Goal: Task Accomplishment & Management: Manage account settings

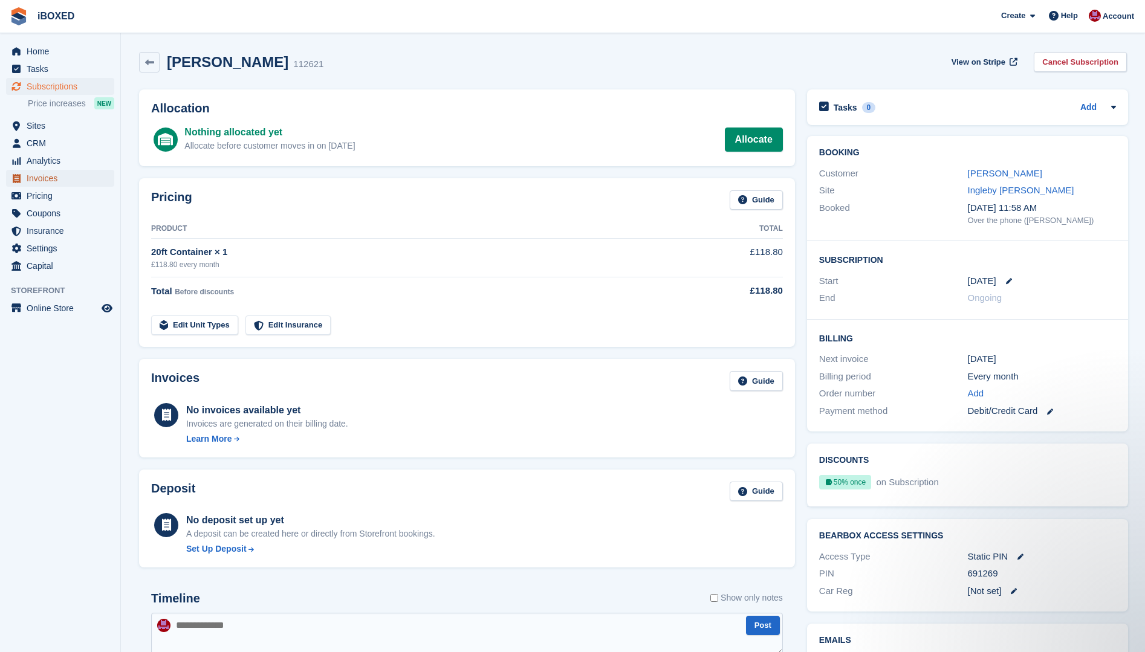
drag, startPoint x: 59, startPoint y: 179, endPoint x: 65, endPoint y: 176, distance: 6.5
click at [59, 179] on span "Invoices" at bounding box center [63, 178] width 73 height 17
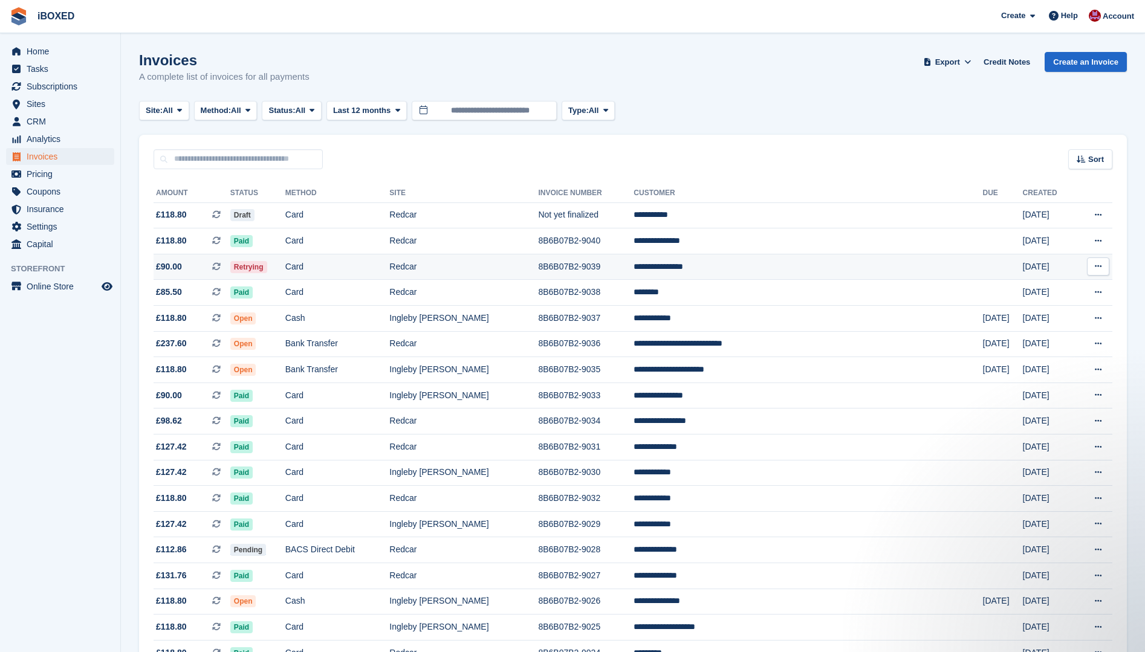
click at [230, 266] on span at bounding box center [221, 267] width 18 height 10
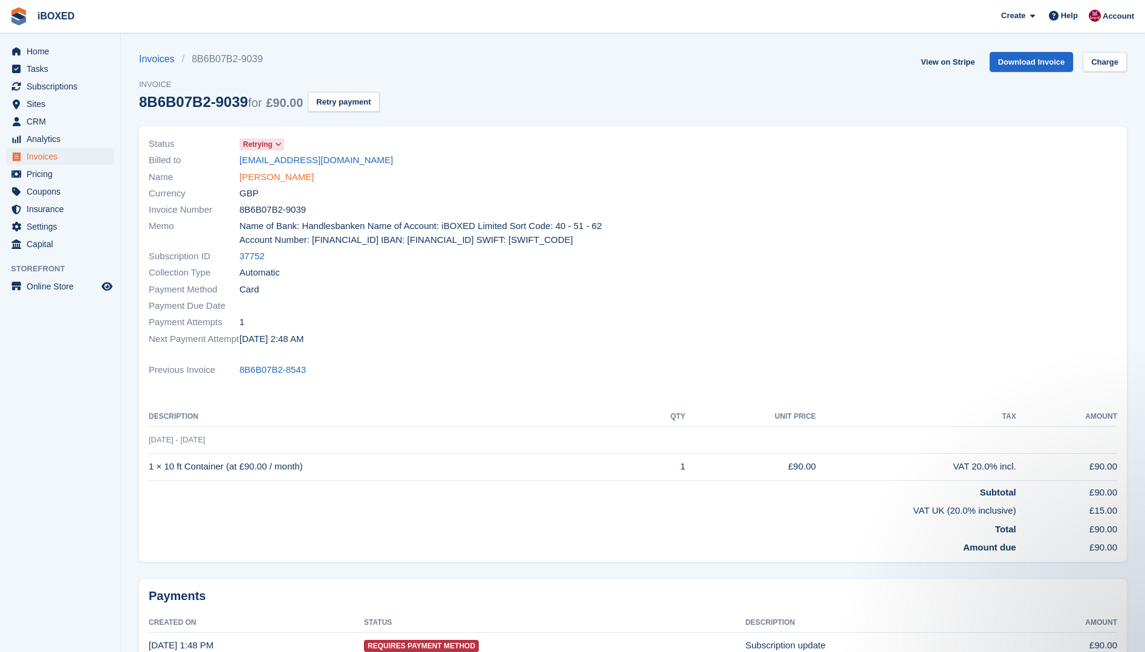
click at [274, 181] on link "[PERSON_NAME]" at bounding box center [276, 177] width 74 height 14
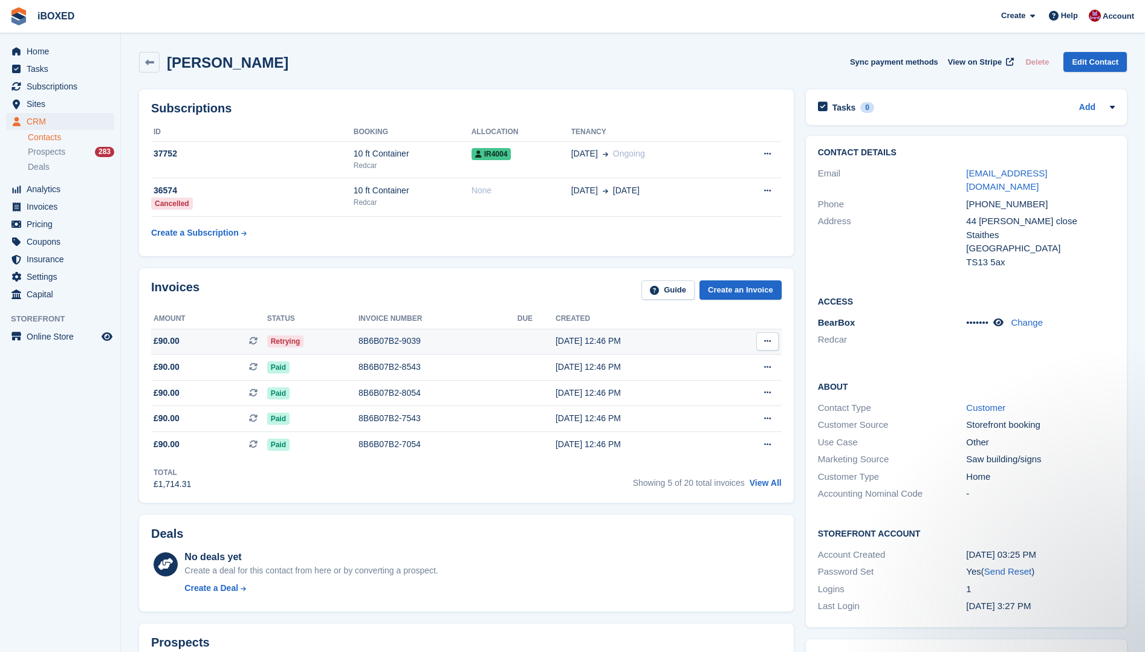
click at [434, 337] on div "8B6B07B2-9039" at bounding box center [437, 341] width 159 height 13
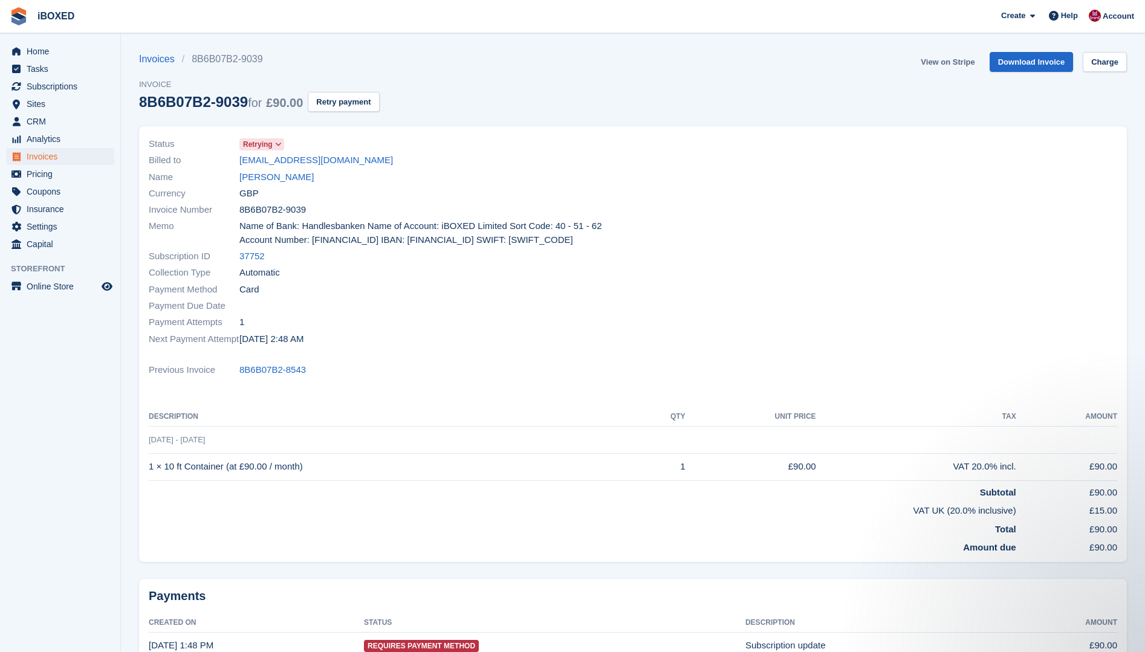
click at [943, 58] on link "View on Stripe" at bounding box center [946, 62] width 63 height 20
click at [286, 176] on link "Sheryl coverdale" at bounding box center [276, 177] width 74 height 14
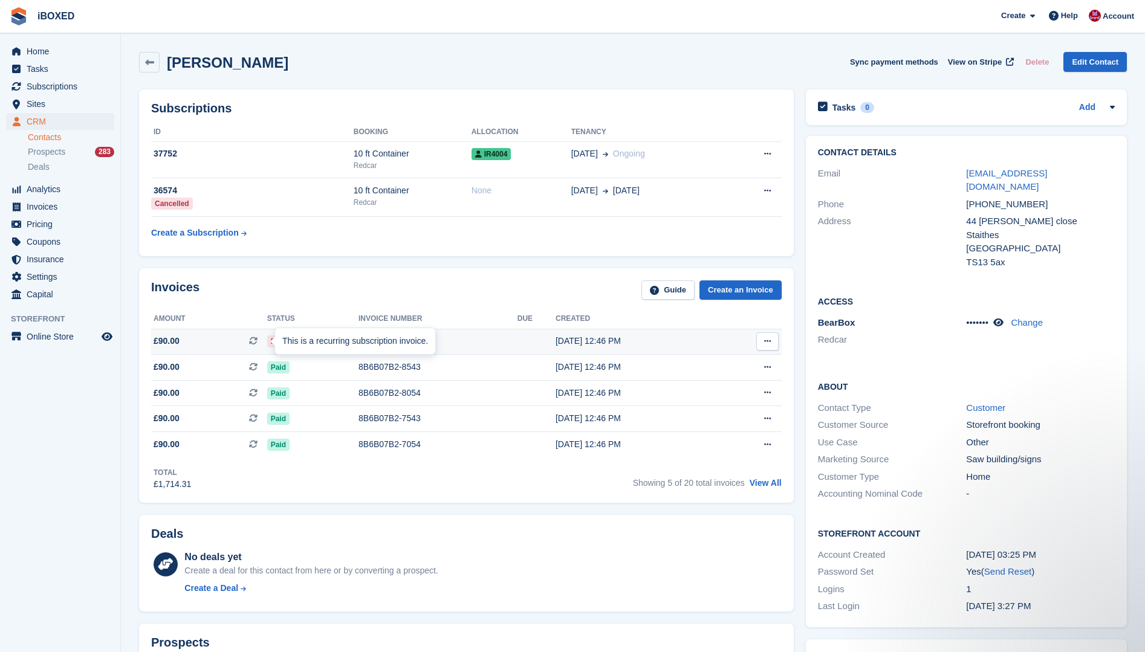
click at [381, 342] on div "This is a recurring subscription invoice." at bounding box center [355, 341] width 160 height 27
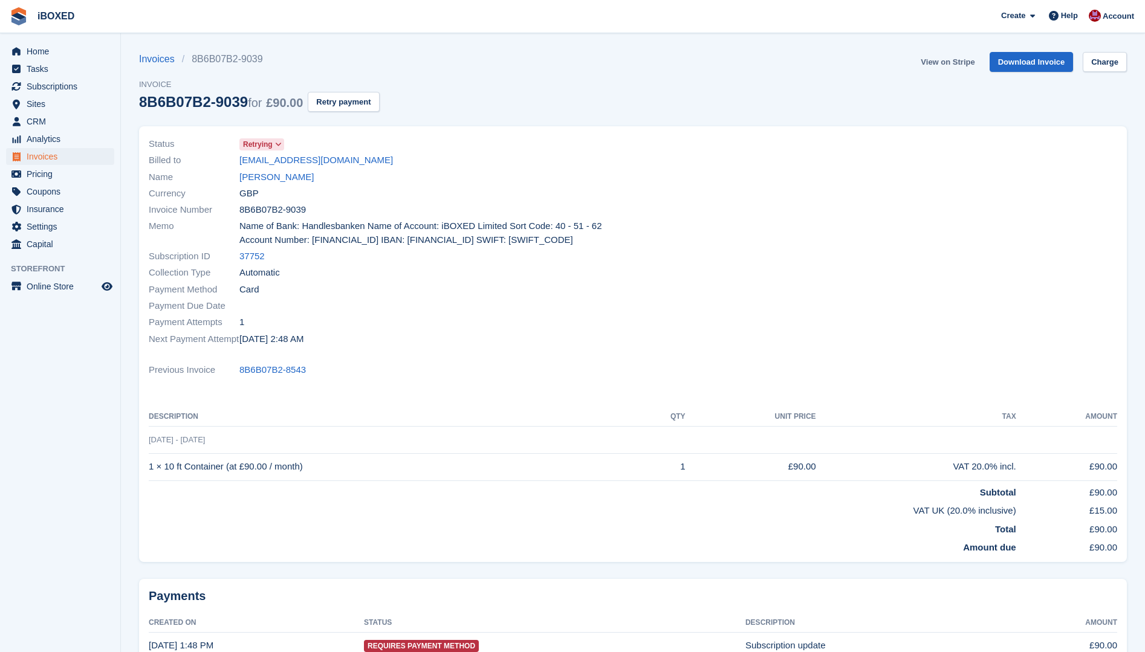
click at [949, 64] on link "View on Stripe" at bounding box center [946, 62] width 63 height 20
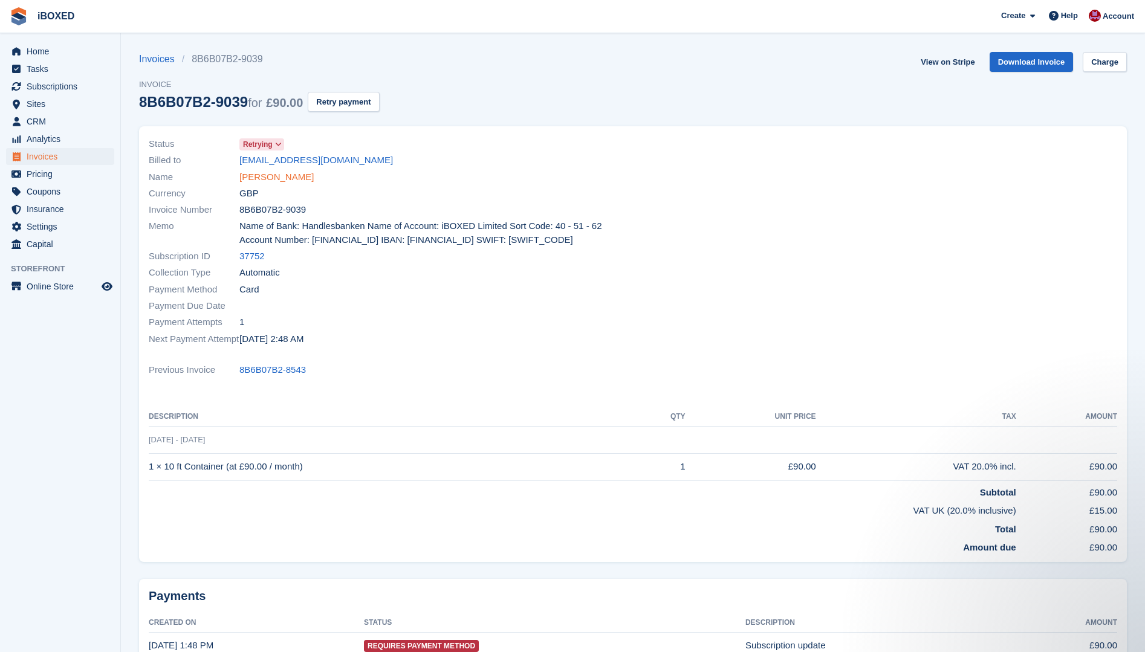
click at [266, 174] on link "[PERSON_NAME]" at bounding box center [276, 177] width 74 height 14
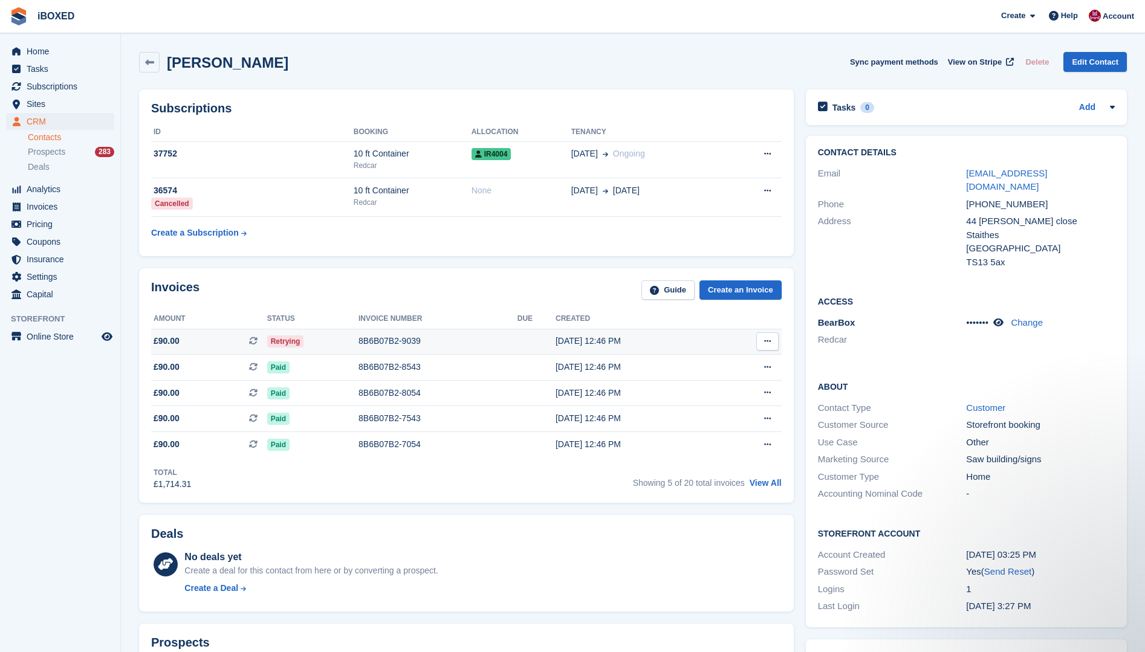
click at [403, 343] on div "8B6B07B2-9039" at bounding box center [437, 341] width 159 height 13
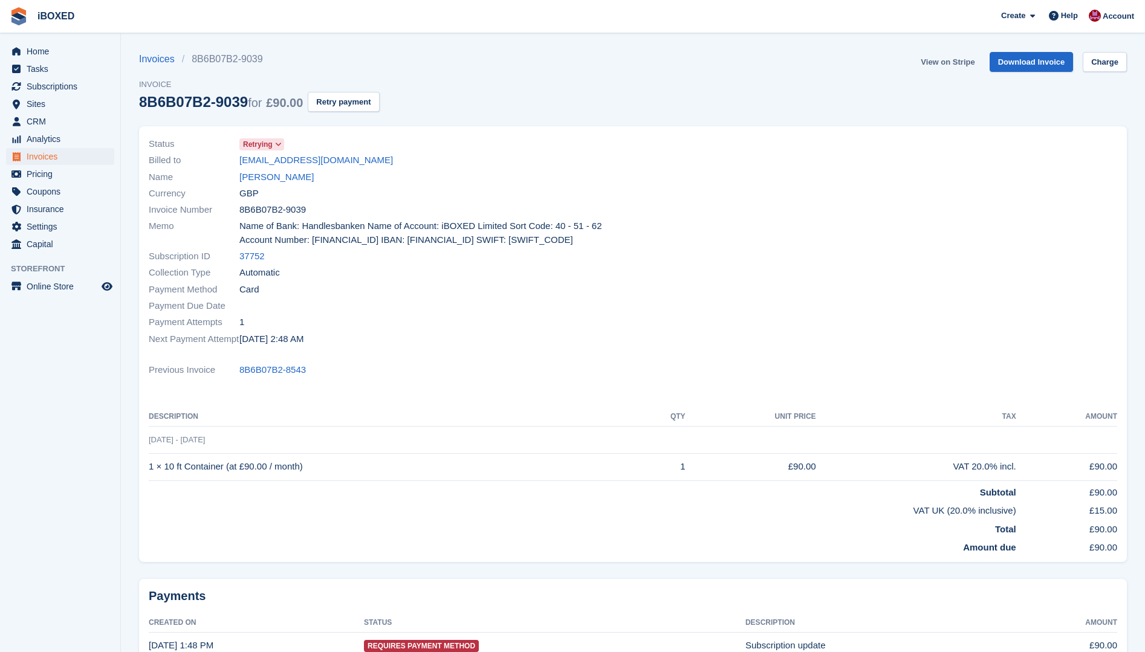
click at [933, 66] on link "View on Stripe" at bounding box center [946, 62] width 63 height 20
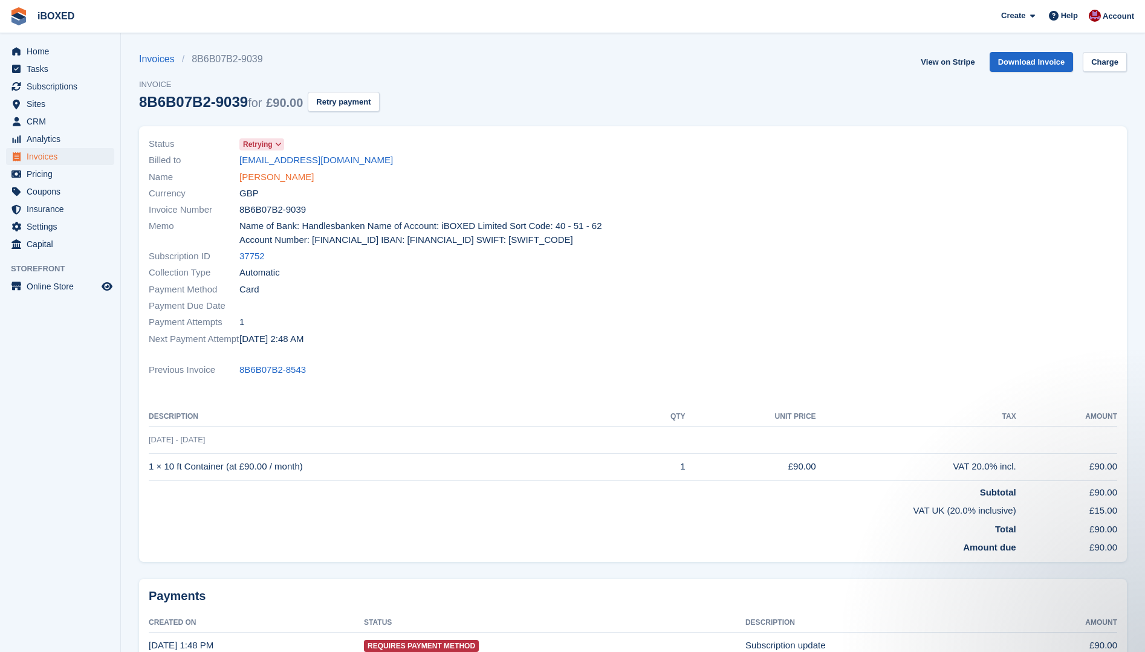
click at [259, 181] on link "Sheryl coverdale" at bounding box center [276, 177] width 74 height 14
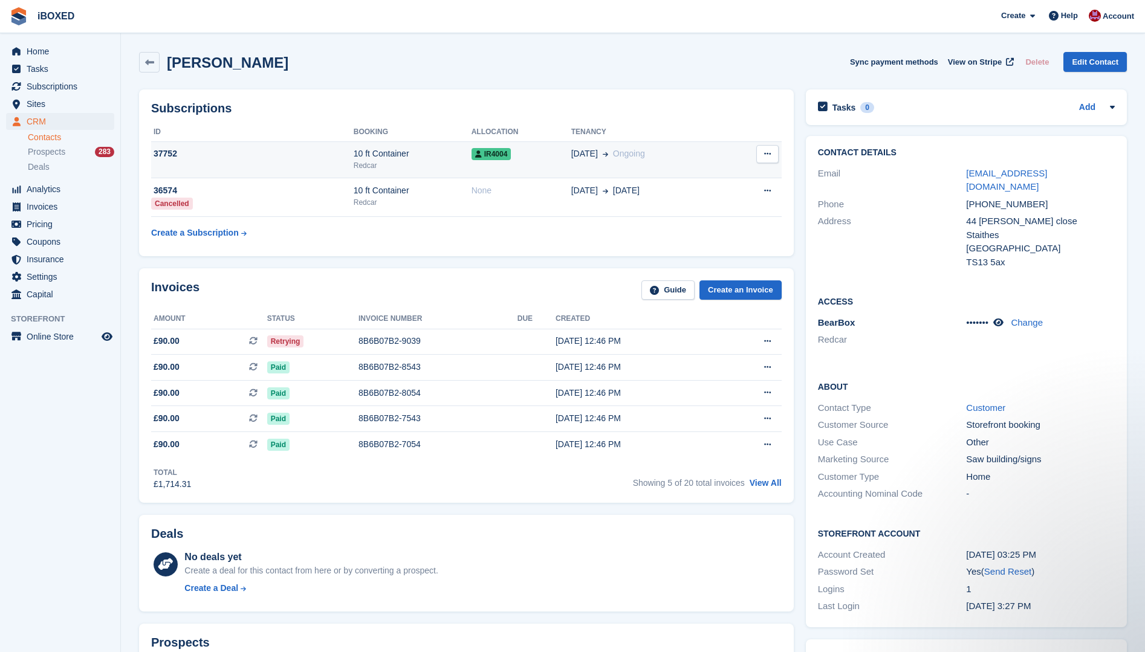
click at [286, 166] on td "37752" at bounding box center [252, 159] width 202 height 37
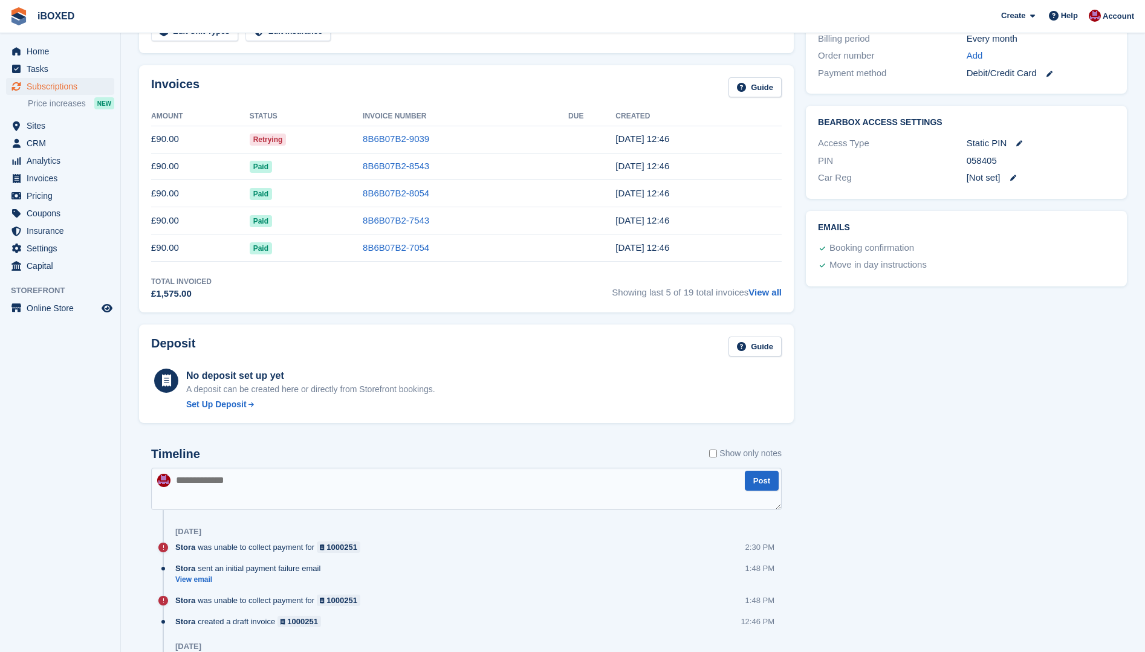
scroll to position [362, 0]
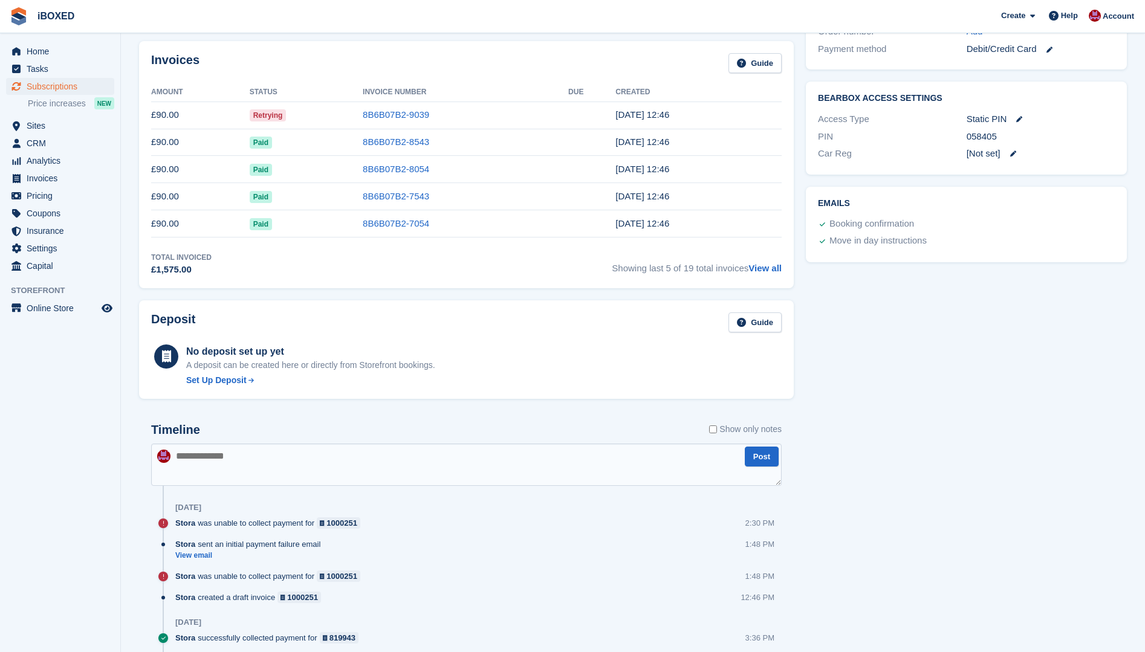
drag, startPoint x: 217, startPoint y: 453, endPoint x: 285, endPoint y: 465, distance: 69.2
click at [218, 453] on textarea at bounding box center [466, 465] width 630 height 42
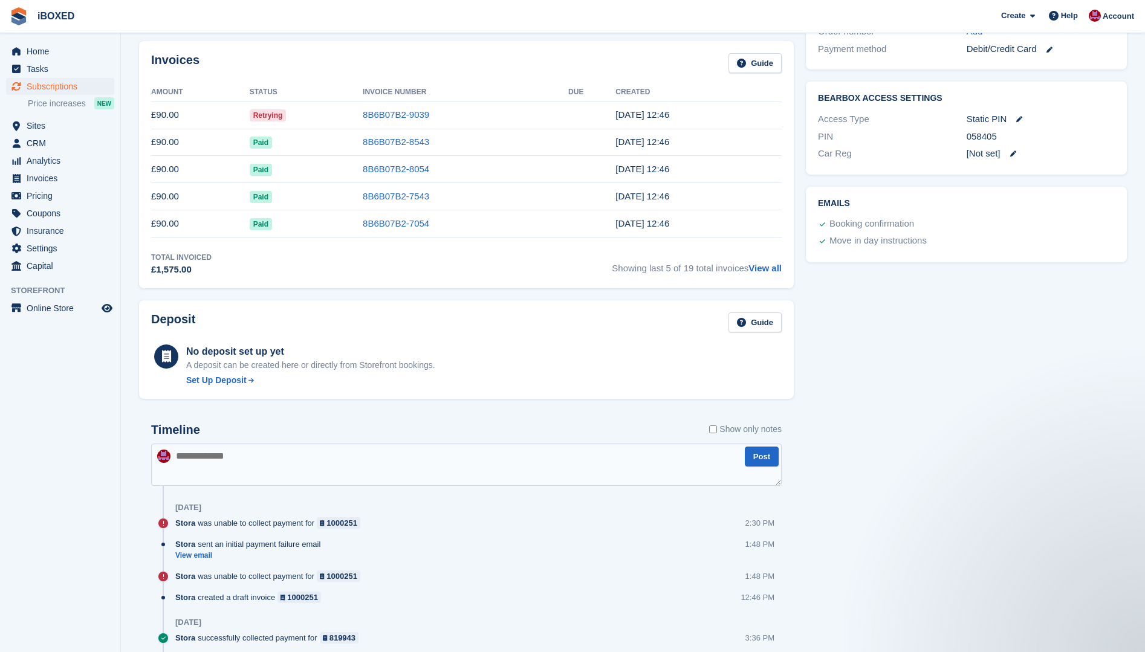
scroll to position [0, 0]
type textarea "**********"
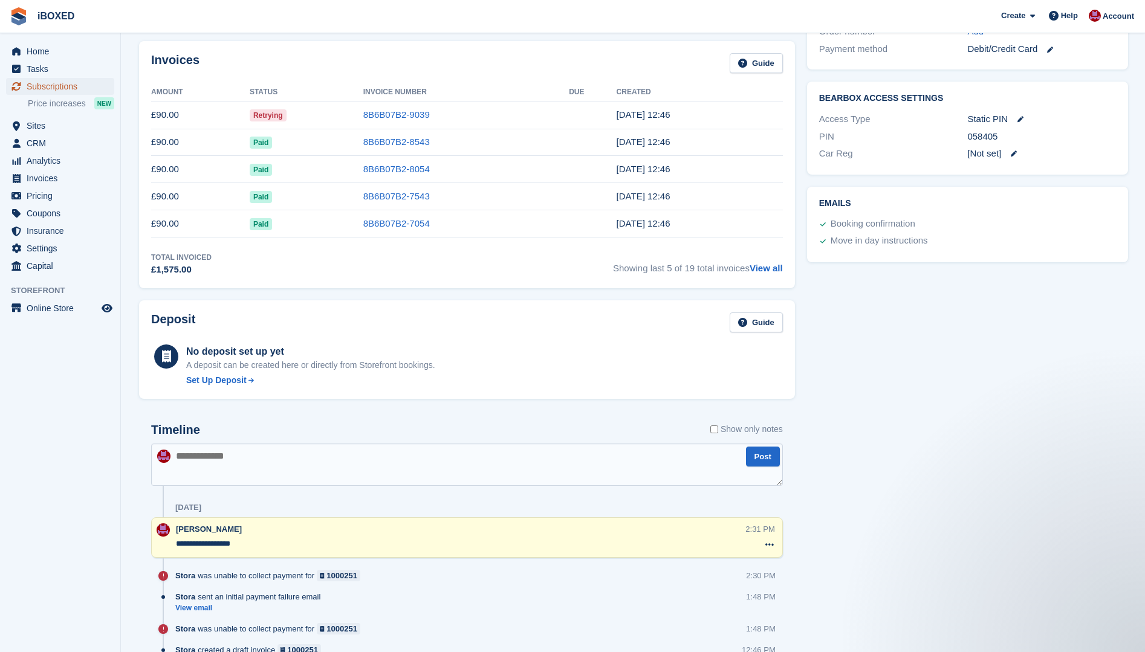
click at [56, 88] on span "Subscriptions" at bounding box center [63, 86] width 73 height 17
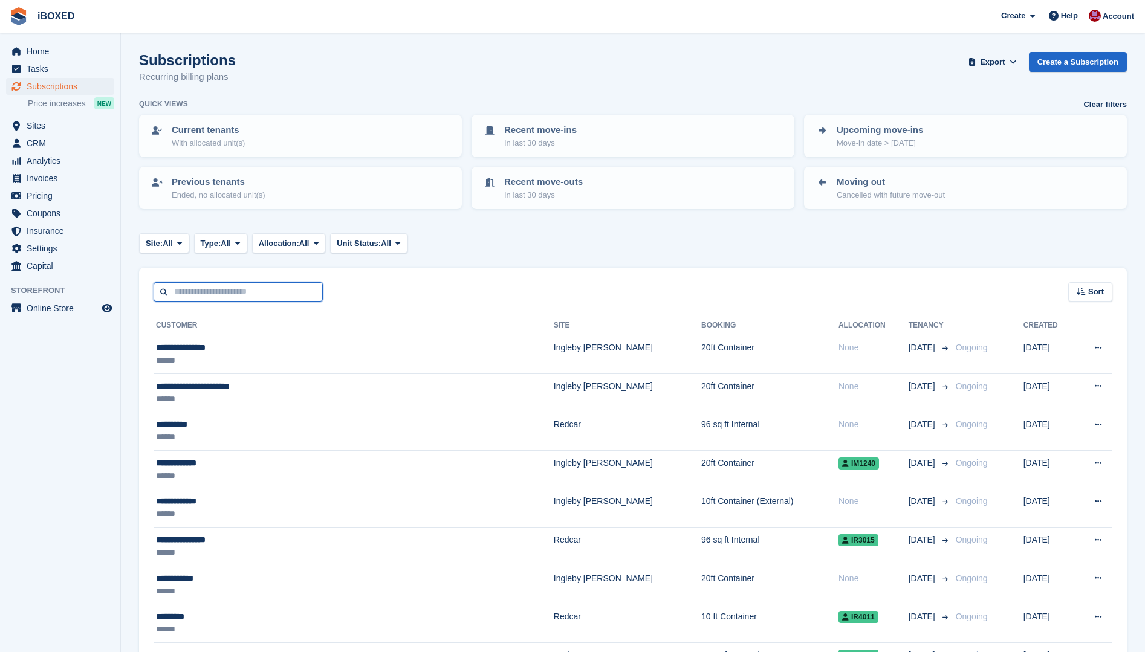
click at [210, 297] on input "text" at bounding box center [237, 292] width 169 height 20
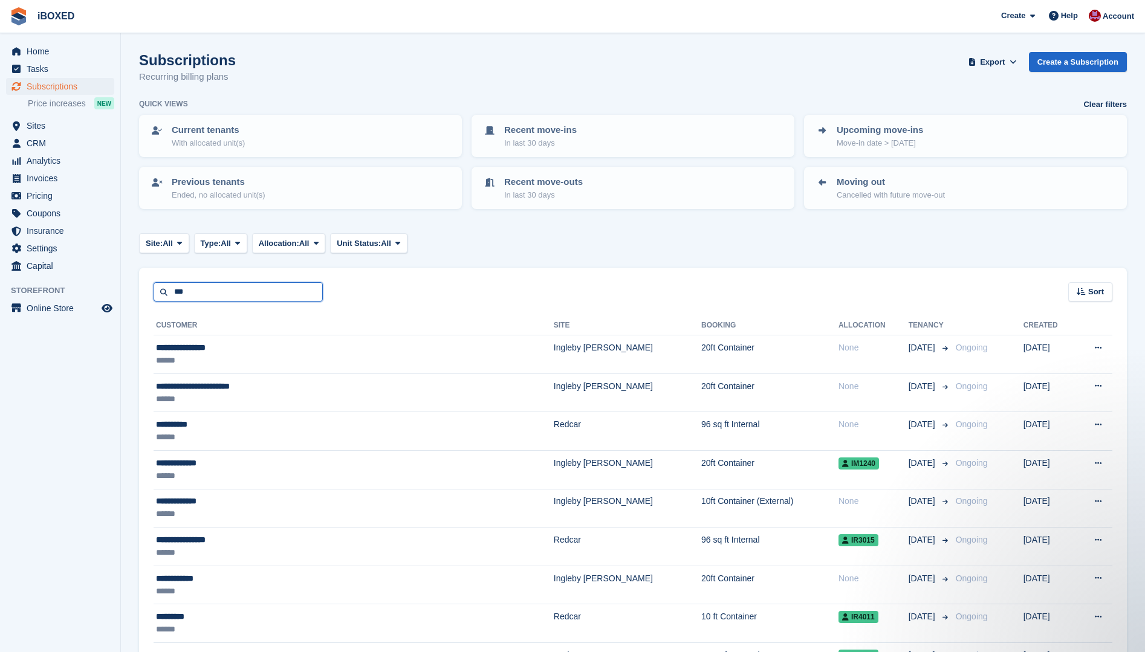
type input "********"
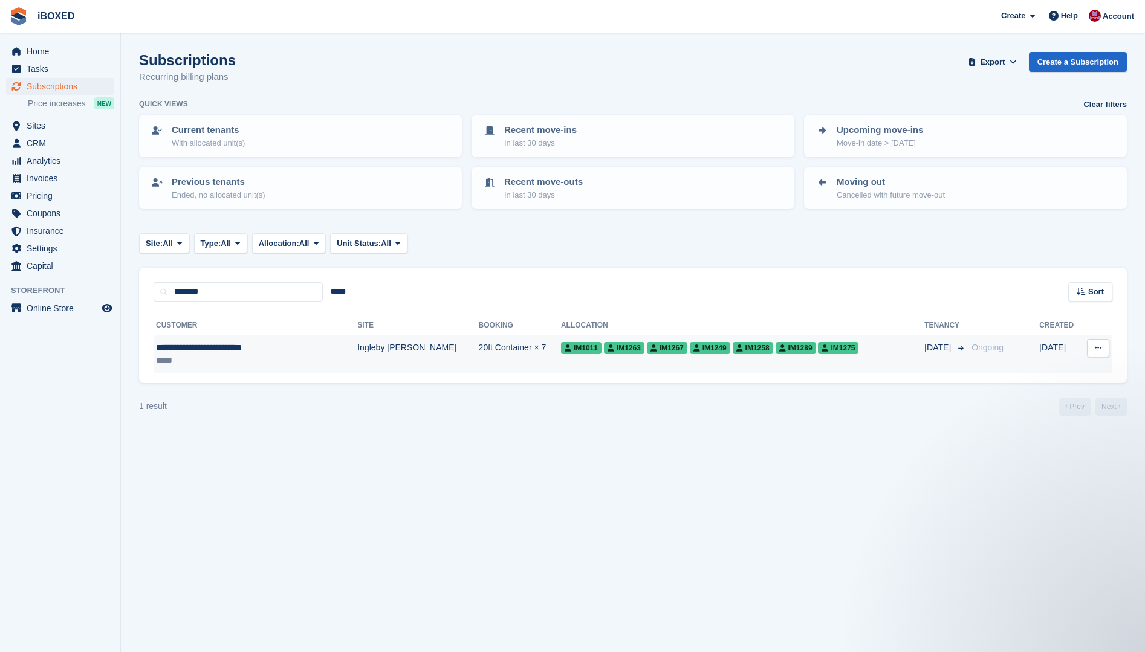
click at [226, 354] on div "**********" at bounding box center [238, 347] width 164 height 13
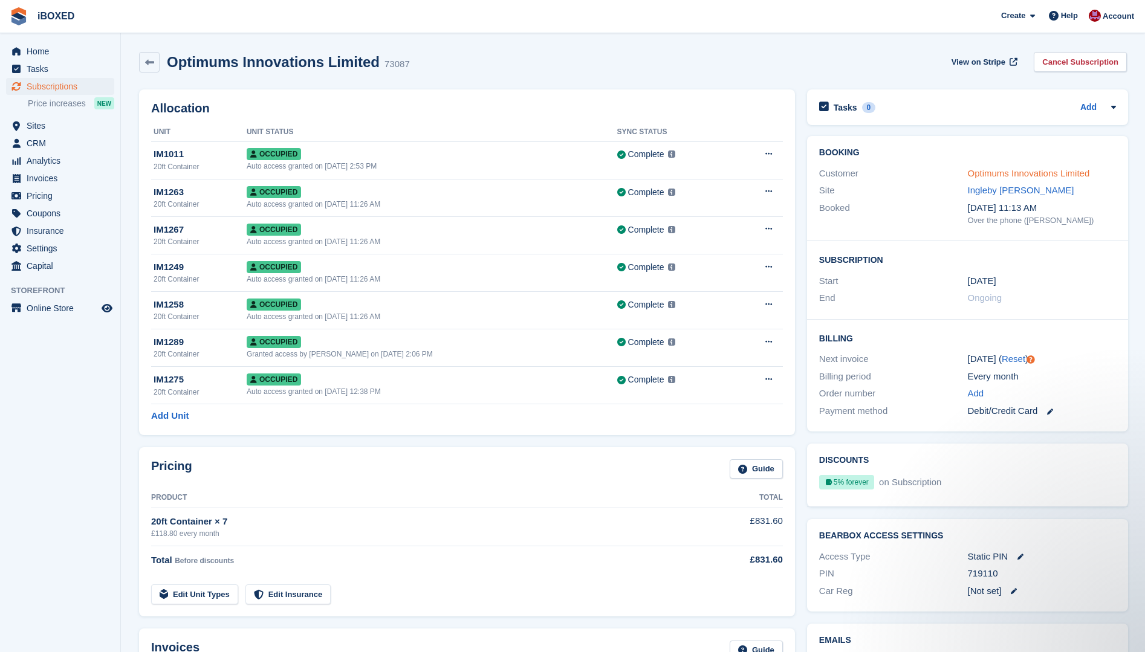
click at [1039, 168] on link "Optimums Innovations Limited" at bounding box center [1028, 173] width 122 height 10
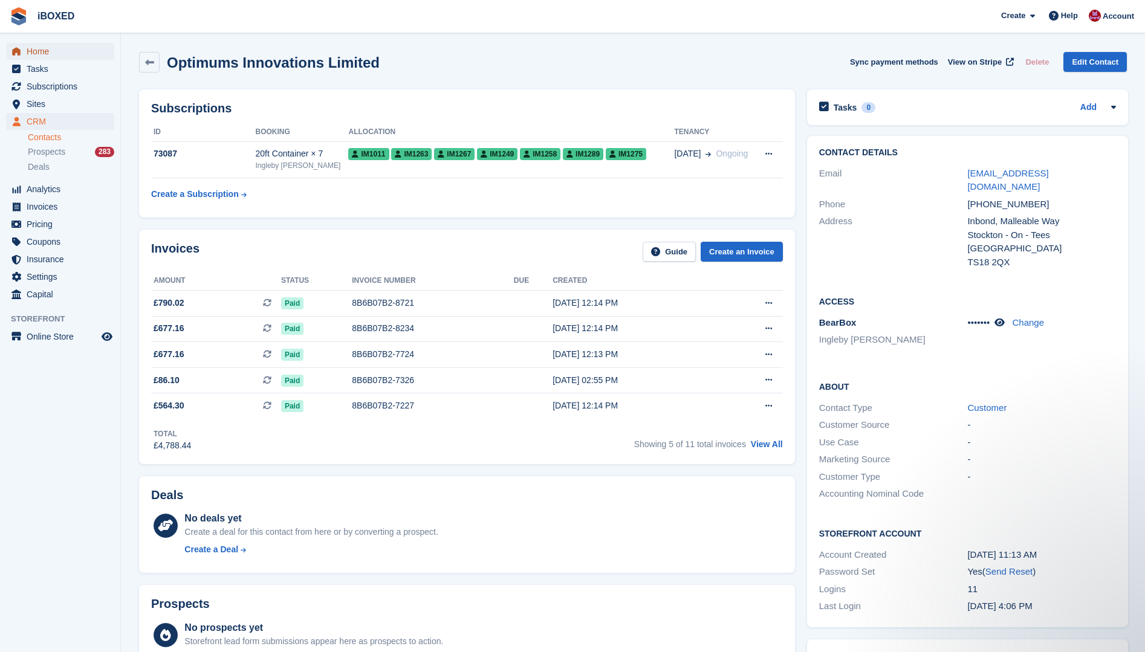
click at [50, 51] on span "Home" at bounding box center [63, 51] width 73 height 17
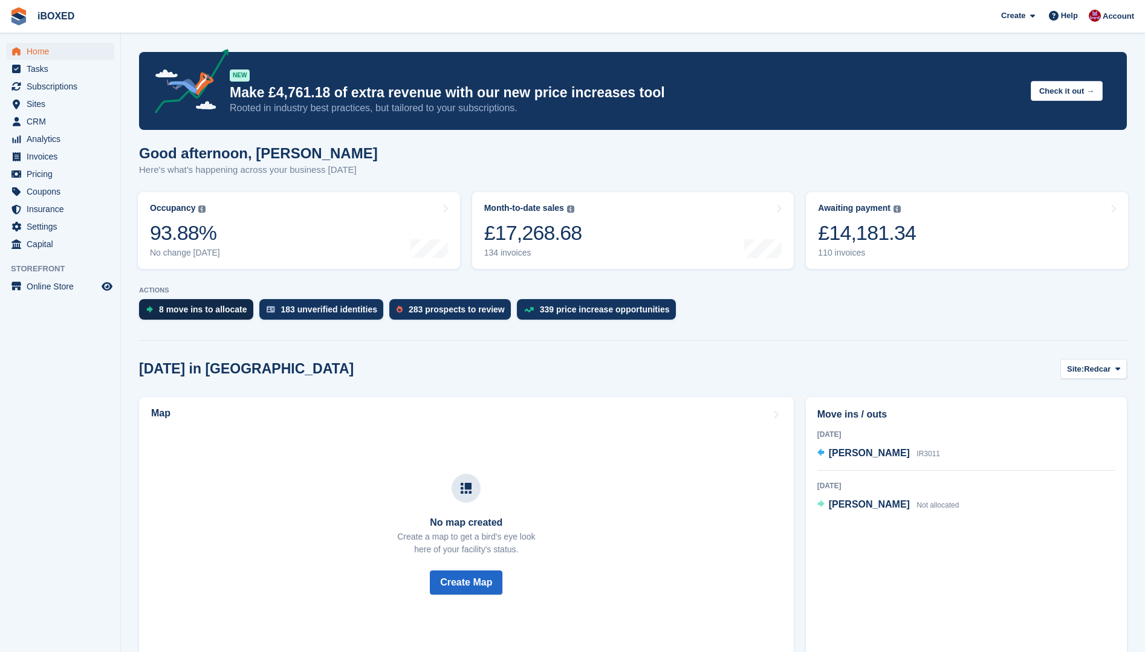
click at [163, 303] on div "8 move ins to allocate" at bounding box center [196, 309] width 114 height 21
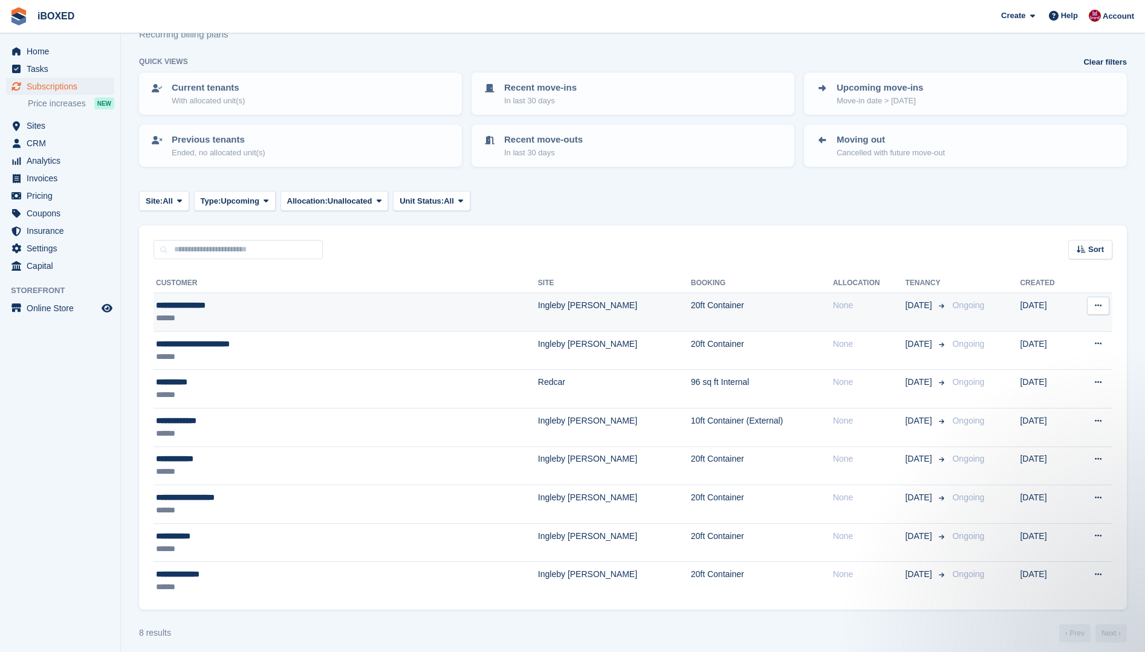
scroll to position [51, 0]
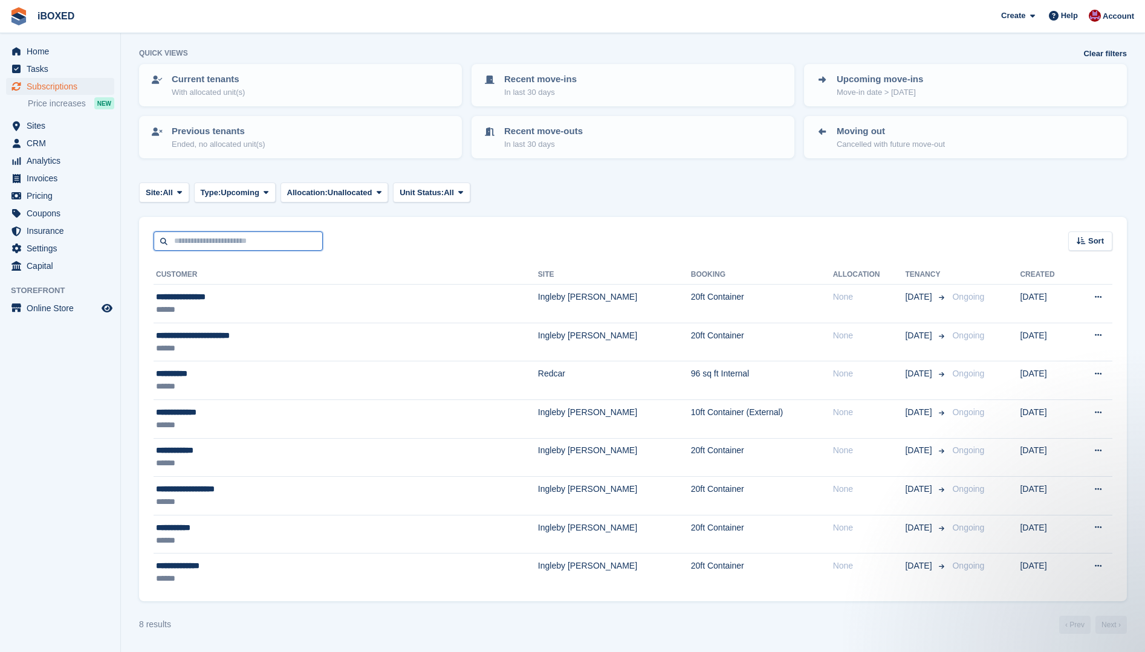
click at [210, 246] on input "text" at bounding box center [237, 241] width 169 height 20
type input "**"
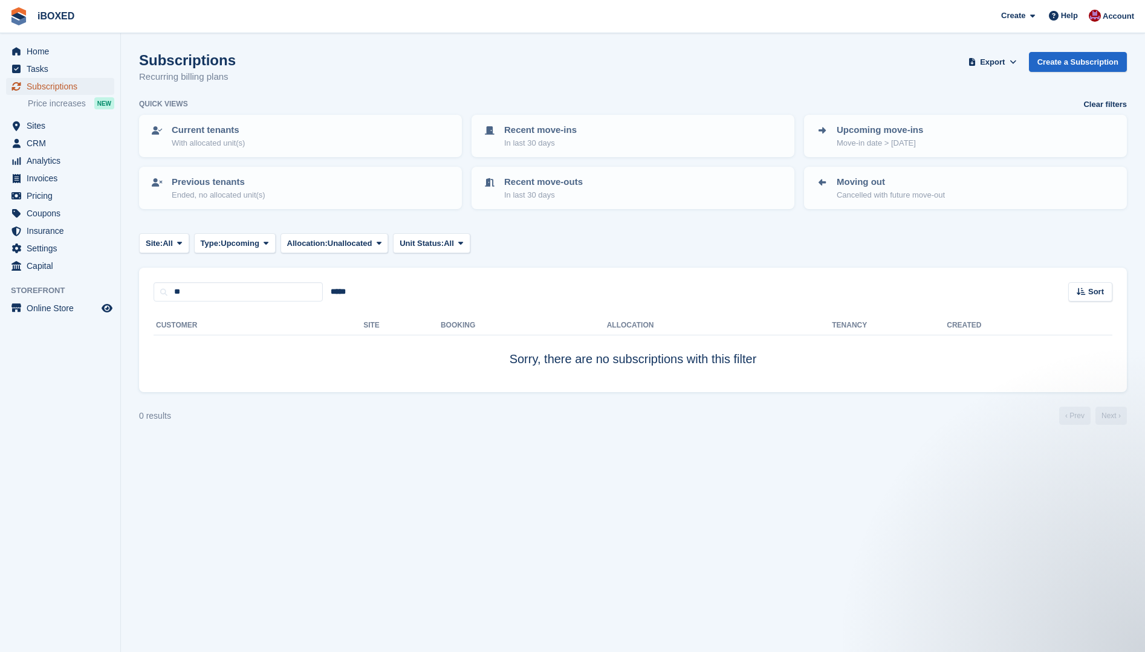
click at [46, 82] on span "Subscriptions" at bounding box center [63, 86] width 73 height 17
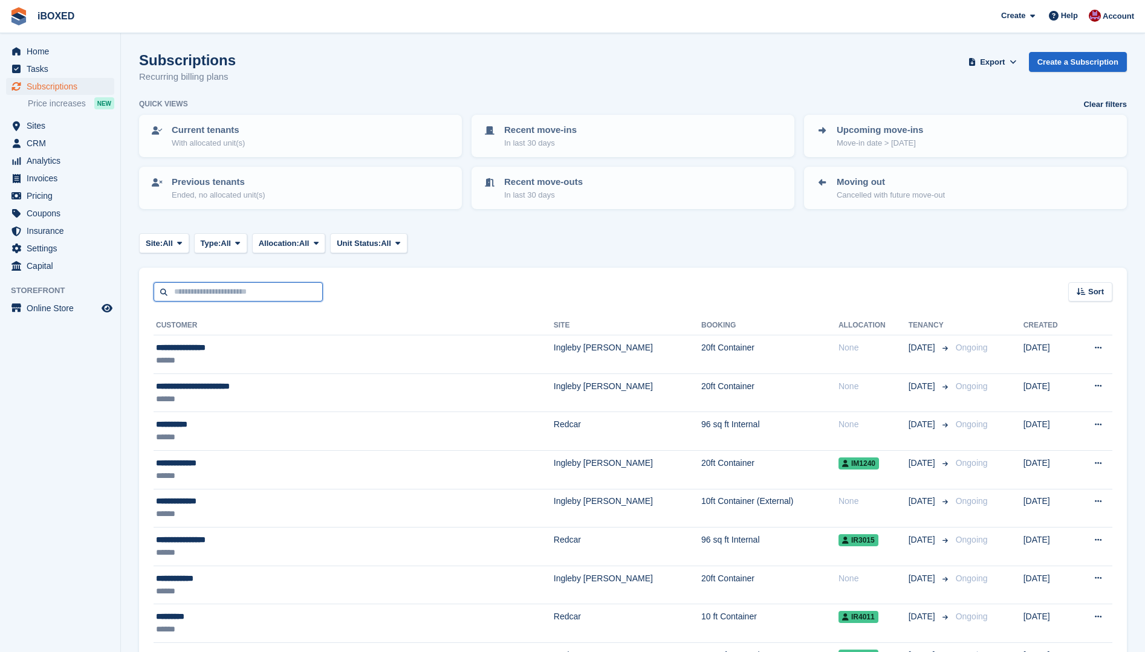
click at [187, 294] on input "text" at bounding box center [237, 292] width 169 height 20
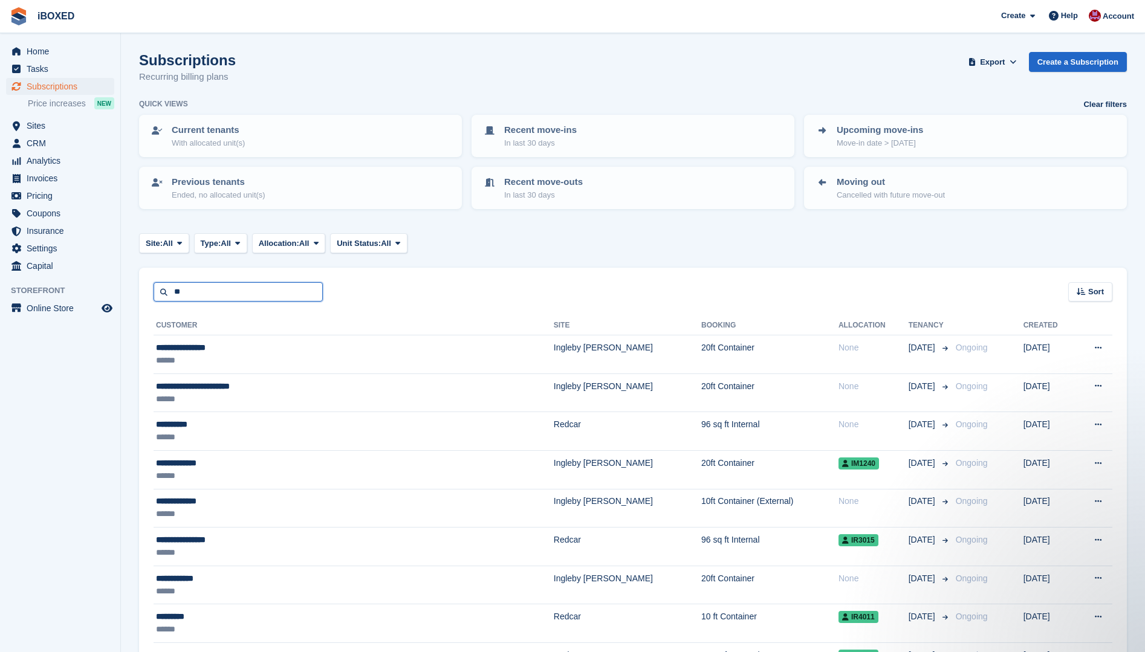
type input "**"
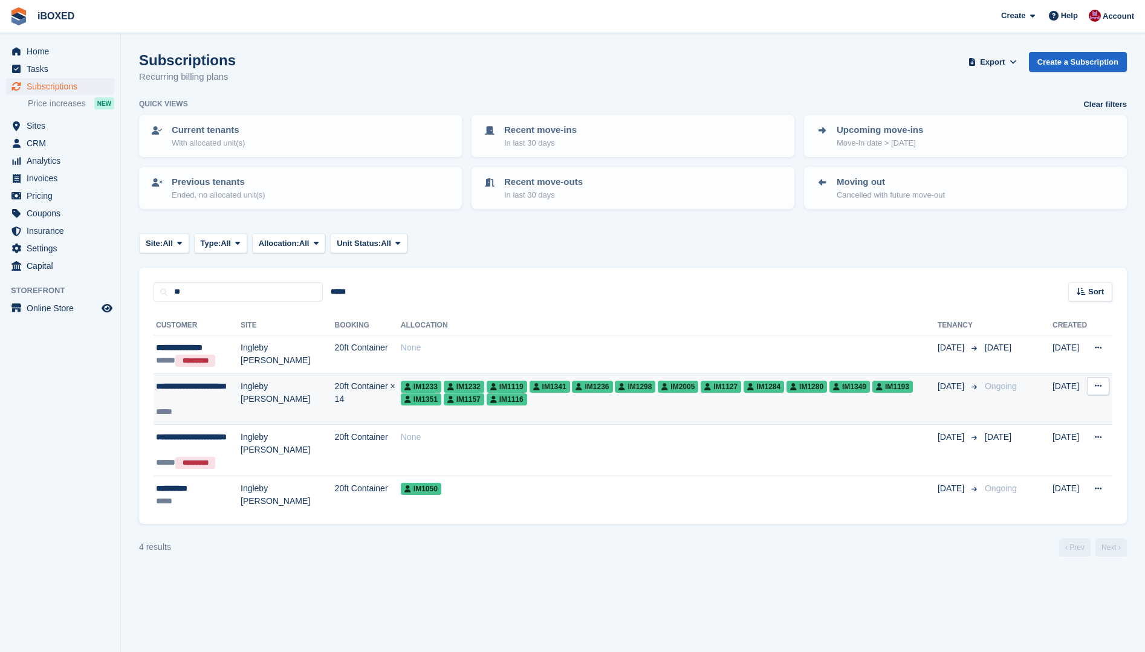
click at [335, 386] on td "20ft Container × 14" at bounding box center [368, 398] width 66 height 51
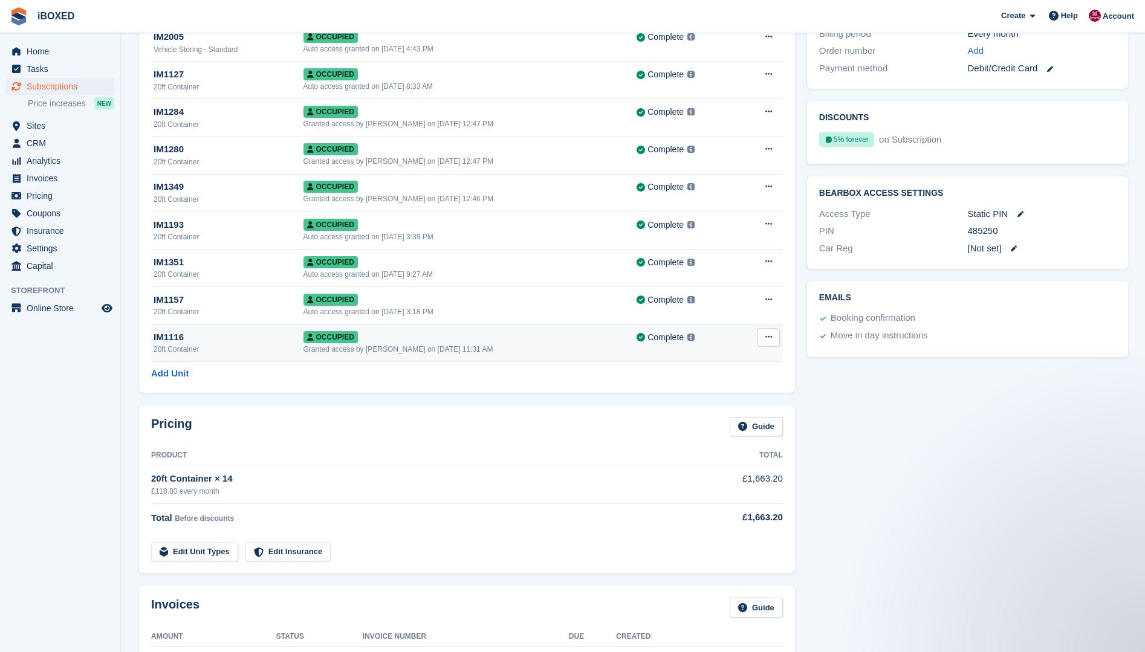
scroll to position [423, 0]
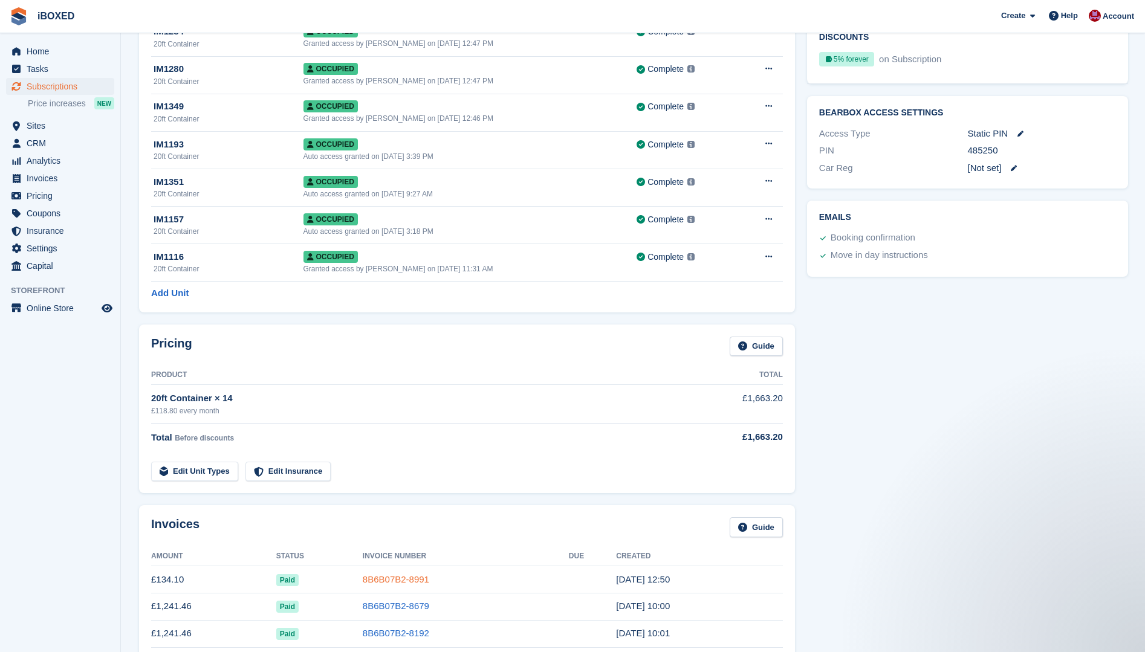
click at [405, 578] on link "8B6B07B2-8991" at bounding box center [396, 579] width 66 height 10
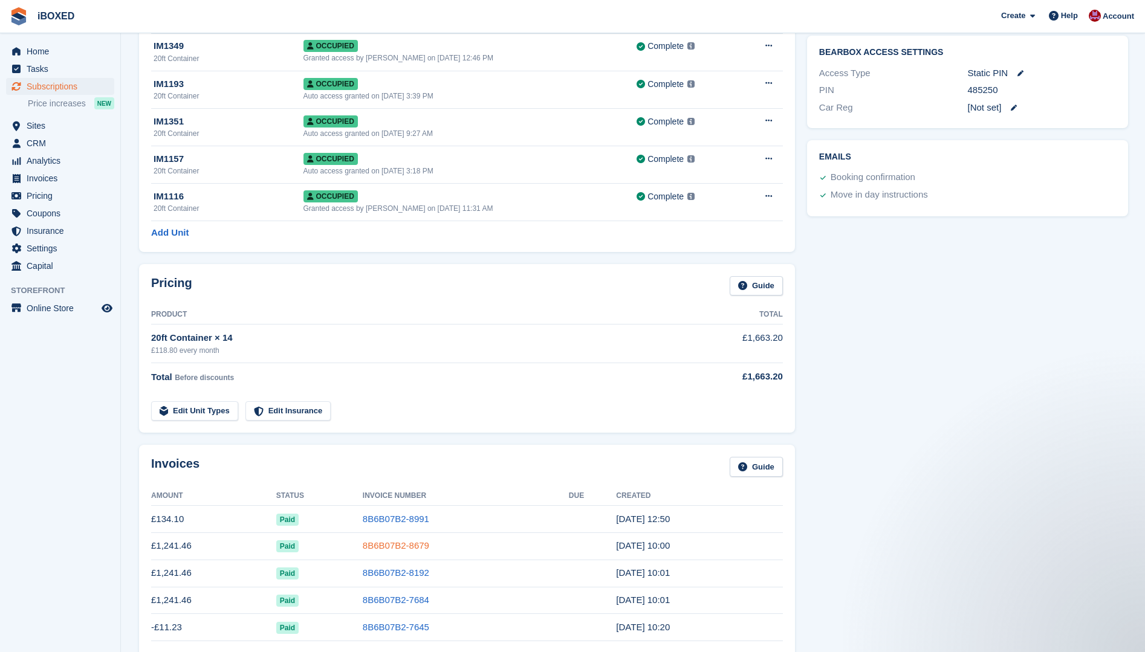
click at [364, 544] on link "8B6B07B2-8679" at bounding box center [396, 545] width 66 height 10
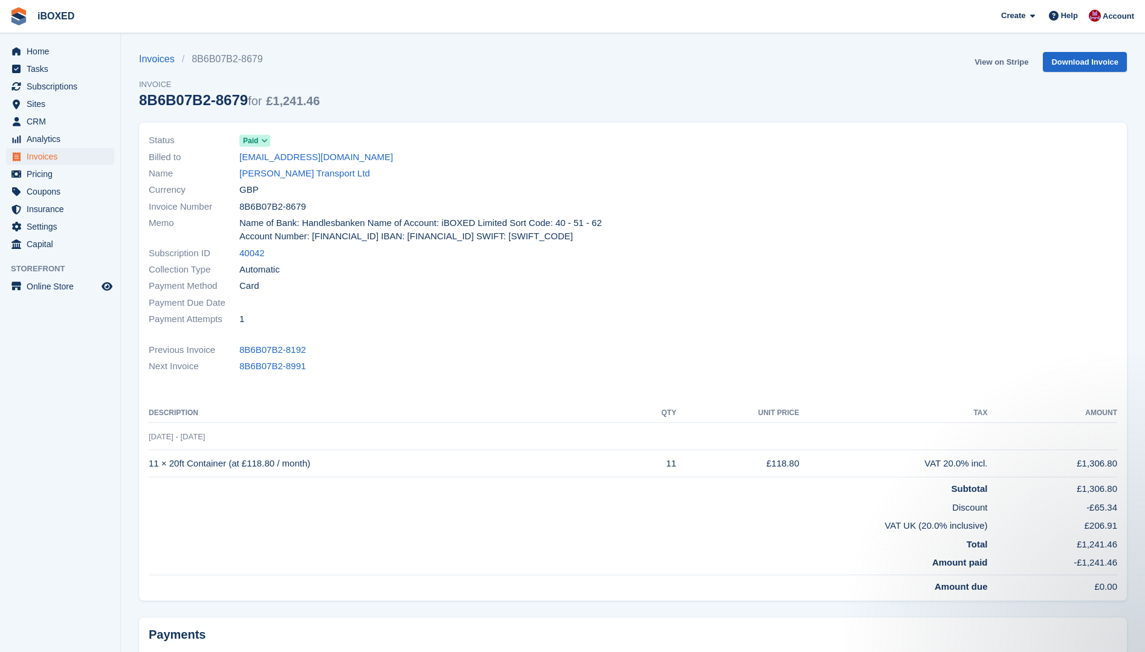
click at [993, 61] on link "View on Stripe" at bounding box center [1000, 62] width 63 height 20
click at [259, 173] on link "John Ryan Transport Ltd" at bounding box center [304, 174] width 131 height 14
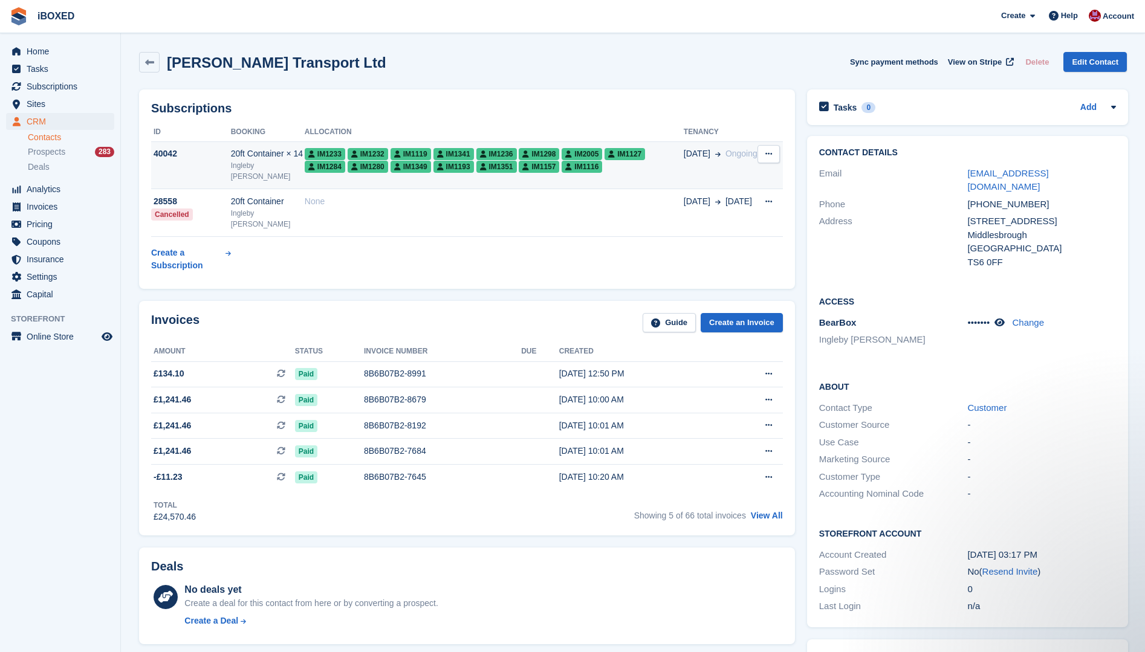
click at [254, 160] on div "20ft Container × 14" at bounding box center [268, 153] width 74 height 13
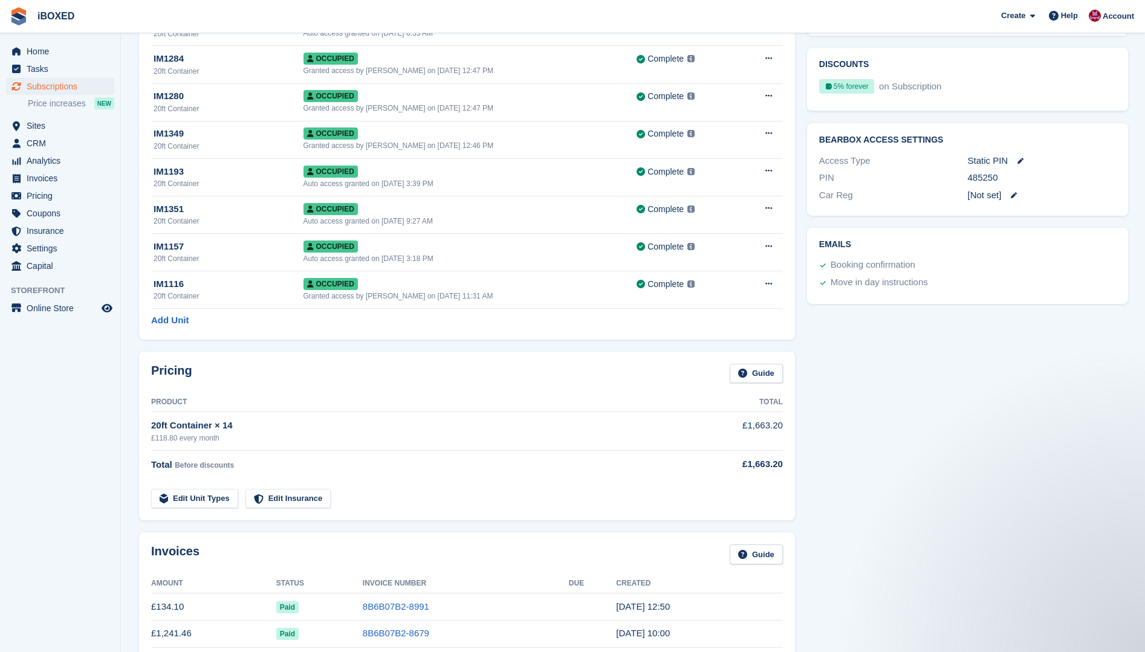
scroll to position [483, 0]
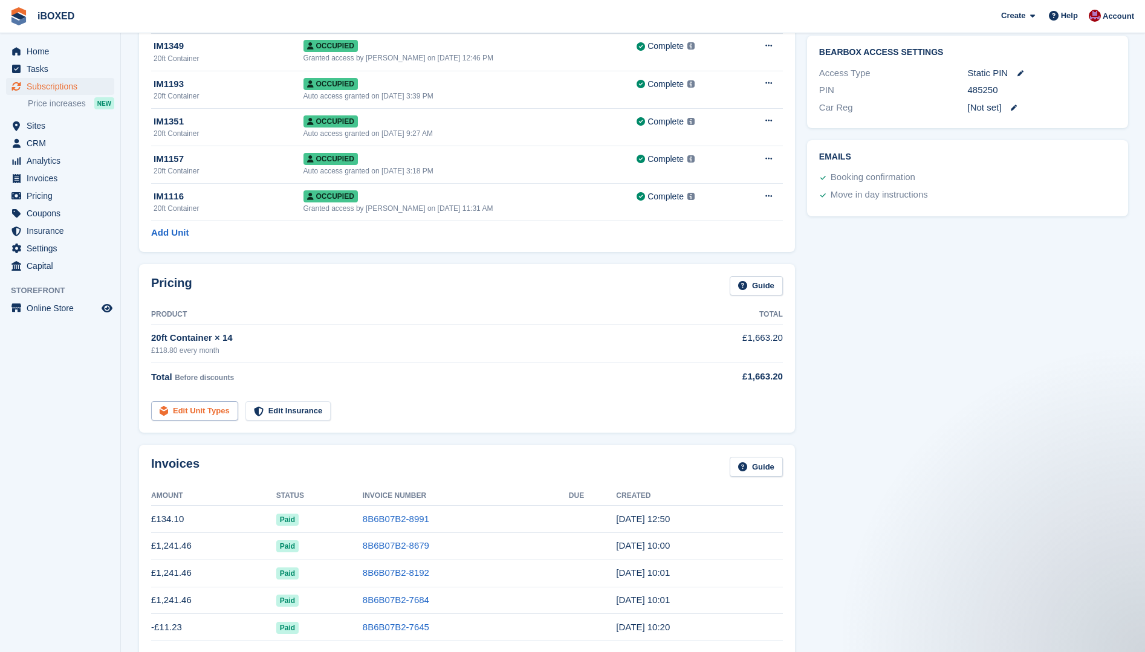
click at [185, 412] on link "Edit Unit Types" at bounding box center [194, 411] width 87 height 20
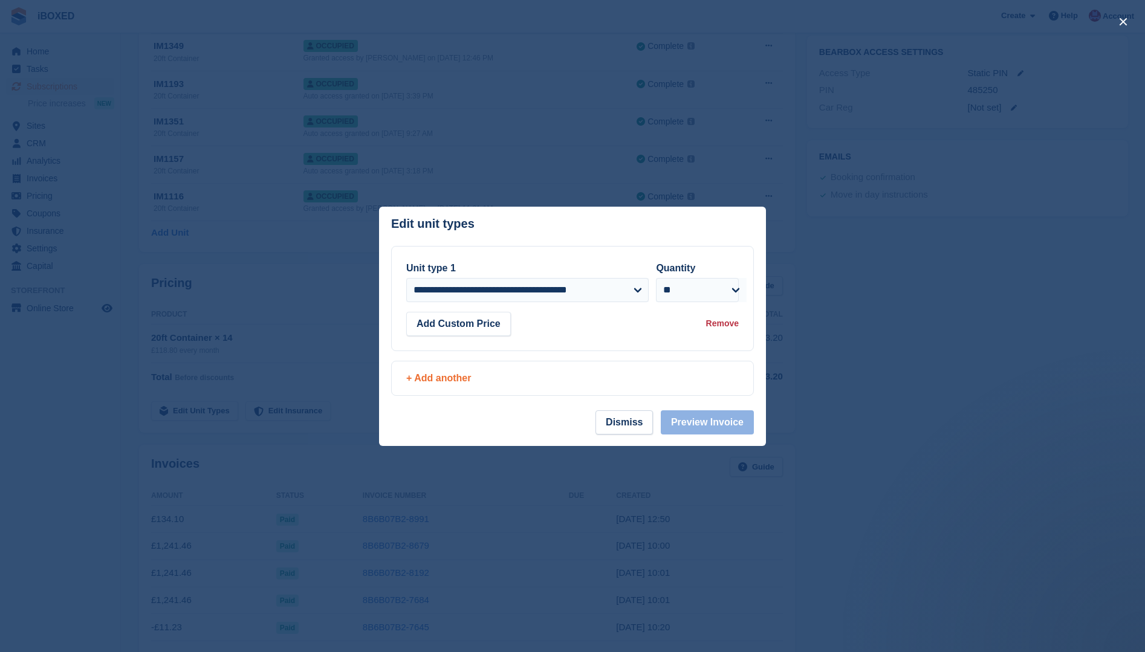
click at [411, 376] on div "+ Add another" at bounding box center [572, 378] width 332 height 15
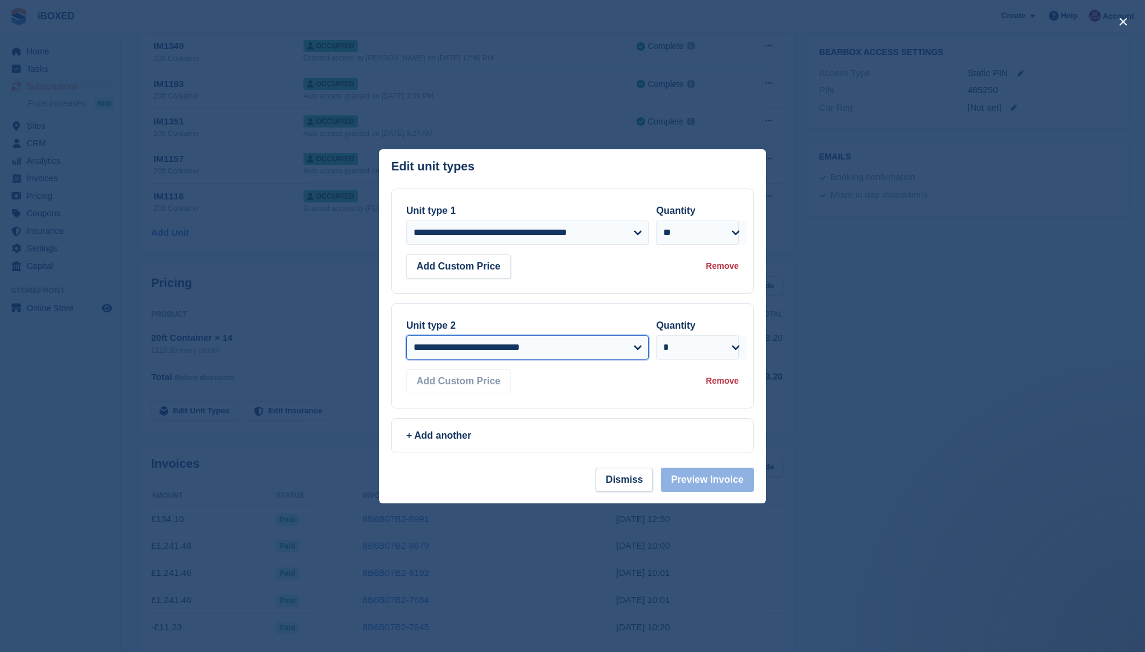
click at [634, 346] on select "**********" at bounding box center [527, 347] width 242 height 24
click at [279, 118] on div at bounding box center [572, 326] width 1145 height 652
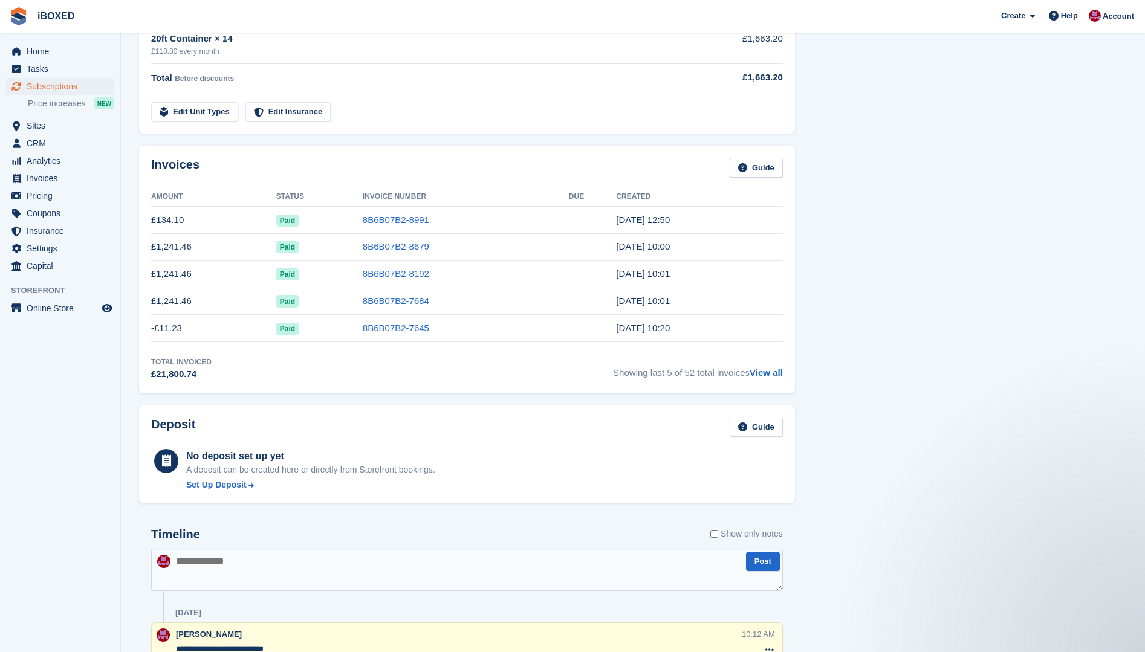
scroll to position [786, 0]
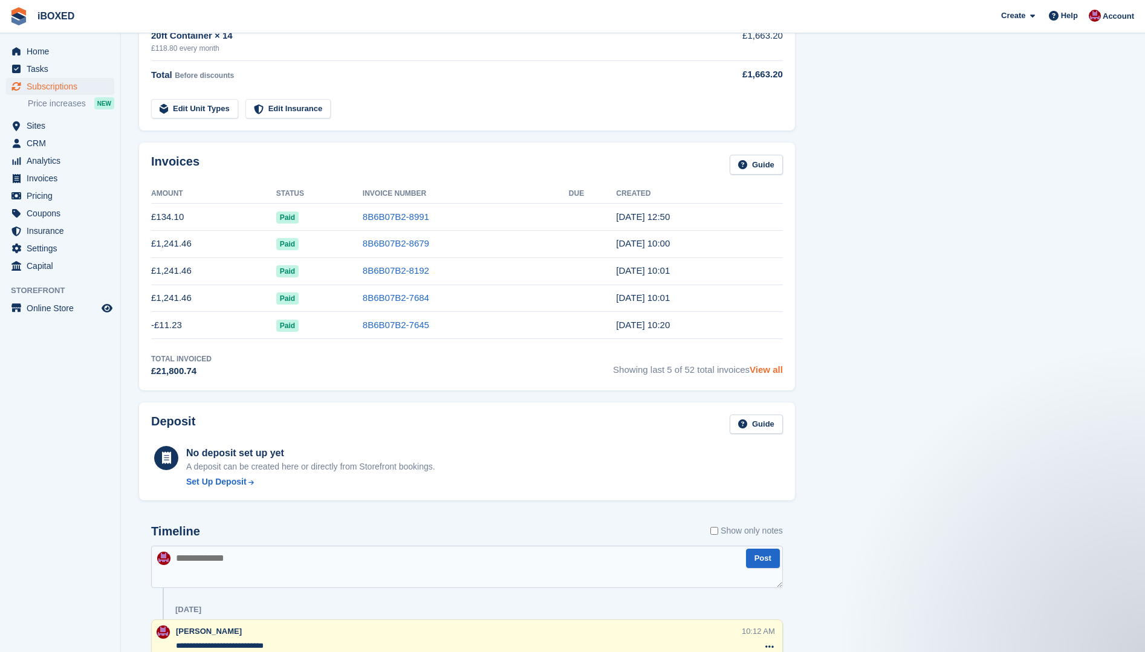
click at [770, 370] on link "View all" at bounding box center [765, 369] width 33 height 10
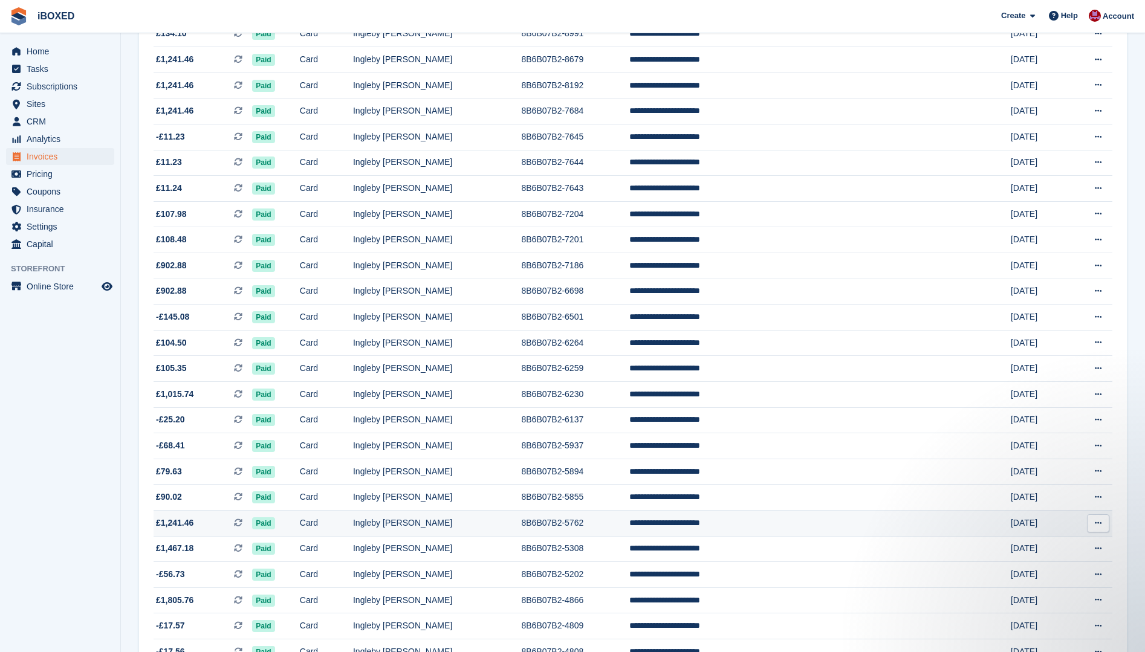
click at [432, 521] on td "Ingleby [PERSON_NAME]" at bounding box center [437, 523] width 169 height 26
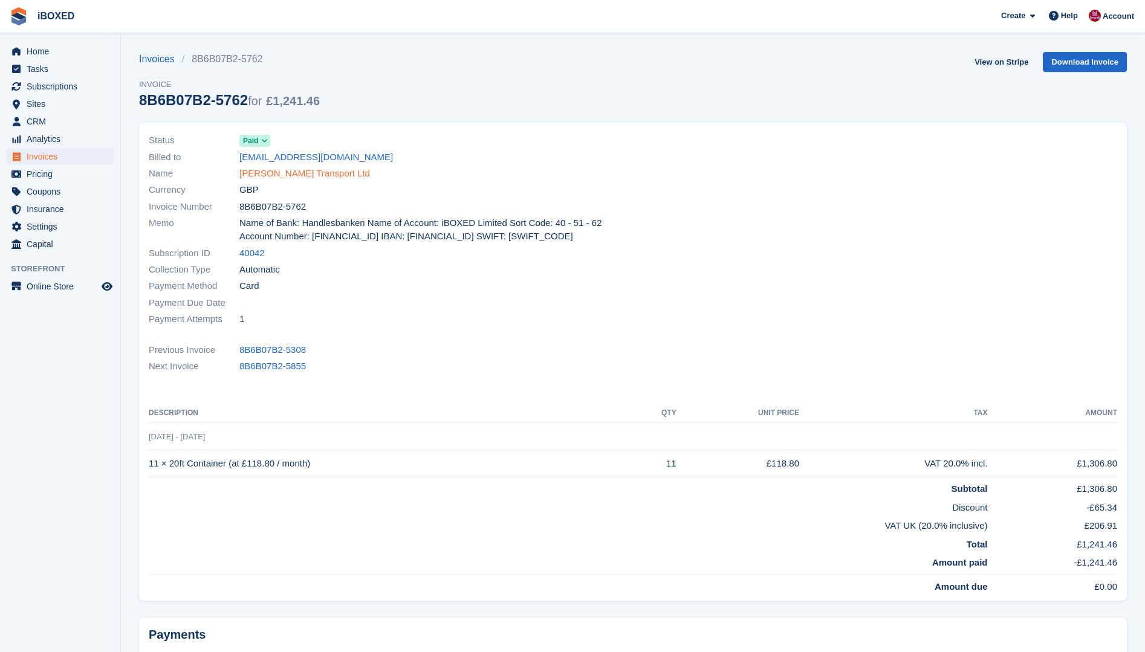
click at [305, 174] on link "[PERSON_NAME] Transport Ltd" at bounding box center [304, 174] width 131 height 14
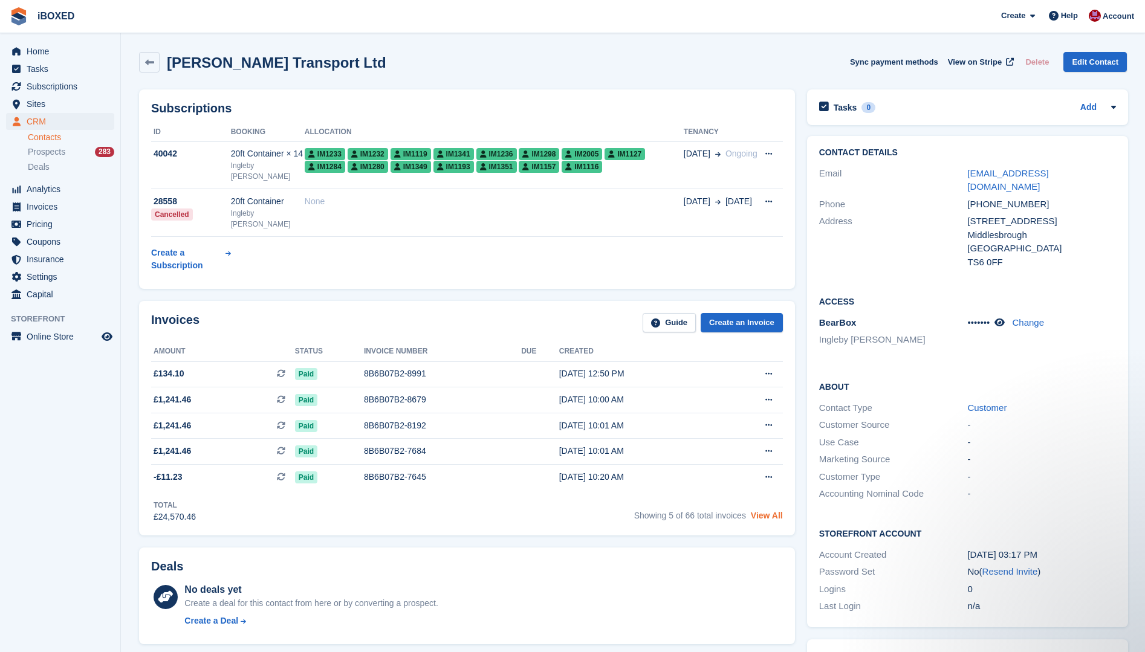
click at [763, 511] on link "View All" at bounding box center [767, 516] width 32 height 10
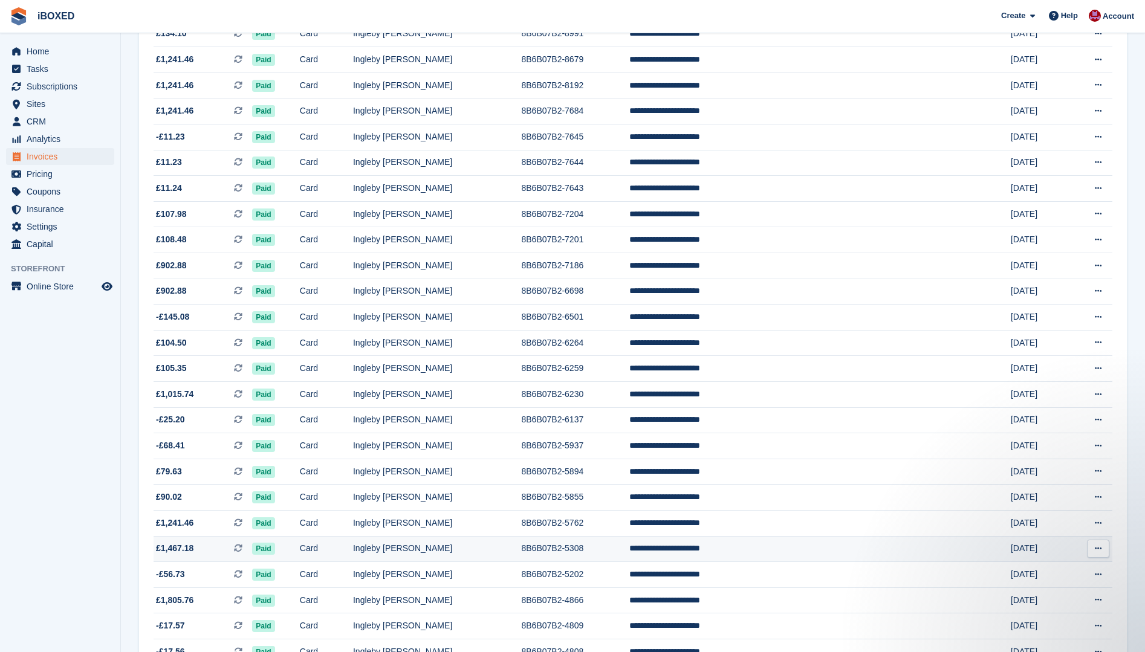
click at [589, 551] on td "8B6B07B2-5308" at bounding box center [575, 549] width 108 height 26
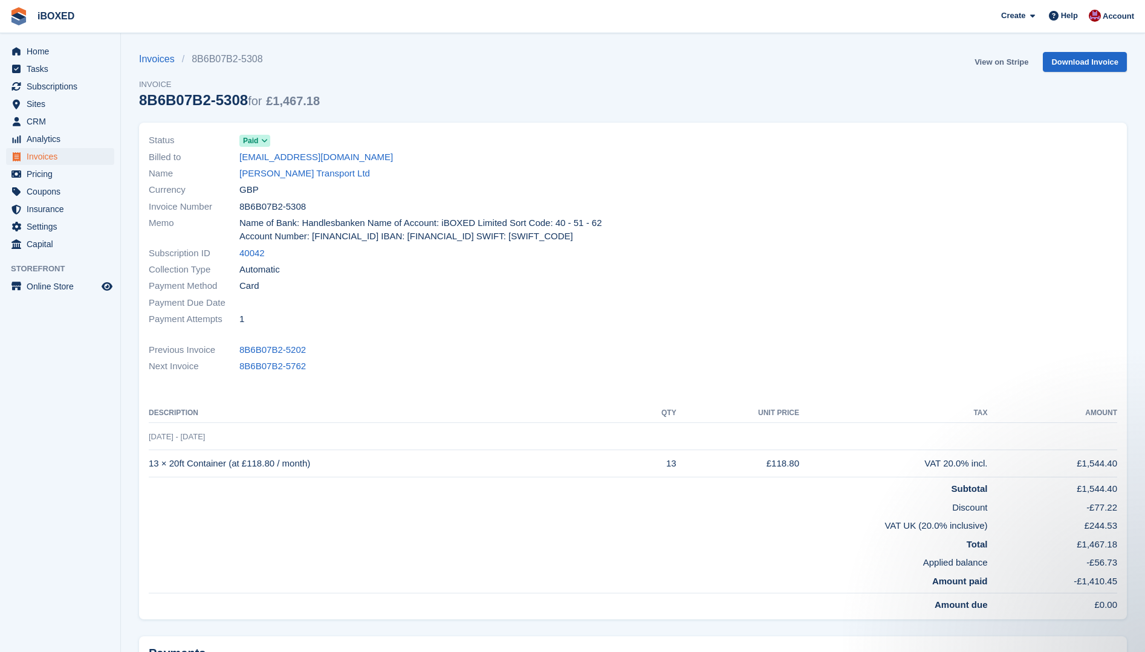
click at [1004, 58] on link "View on Stripe" at bounding box center [1000, 62] width 63 height 20
click at [999, 62] on link "View on Stripe" at bounding box center [1000, 62] width 63 height 20
click at [269, 175] on link "[PERSON_NAME] Transport Ltd" at bounding box center [304, 174] width 131 height 14
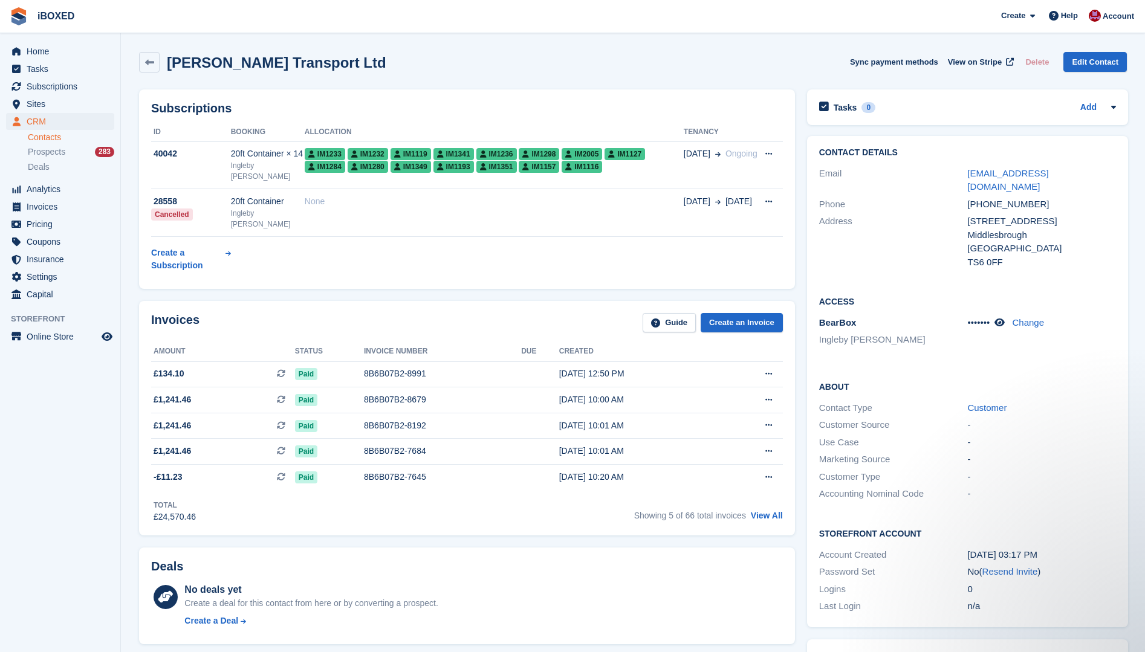
click at [31, 178] on div "CRM CRM CRM Contacts Prospects 283 Deals Contacts Prospects 283 Deals" at bounding box center [60, 147] width 120 height 68
click at [476, 167] on span "IM1351" at bounding box center [496, 167] width 40 height 12
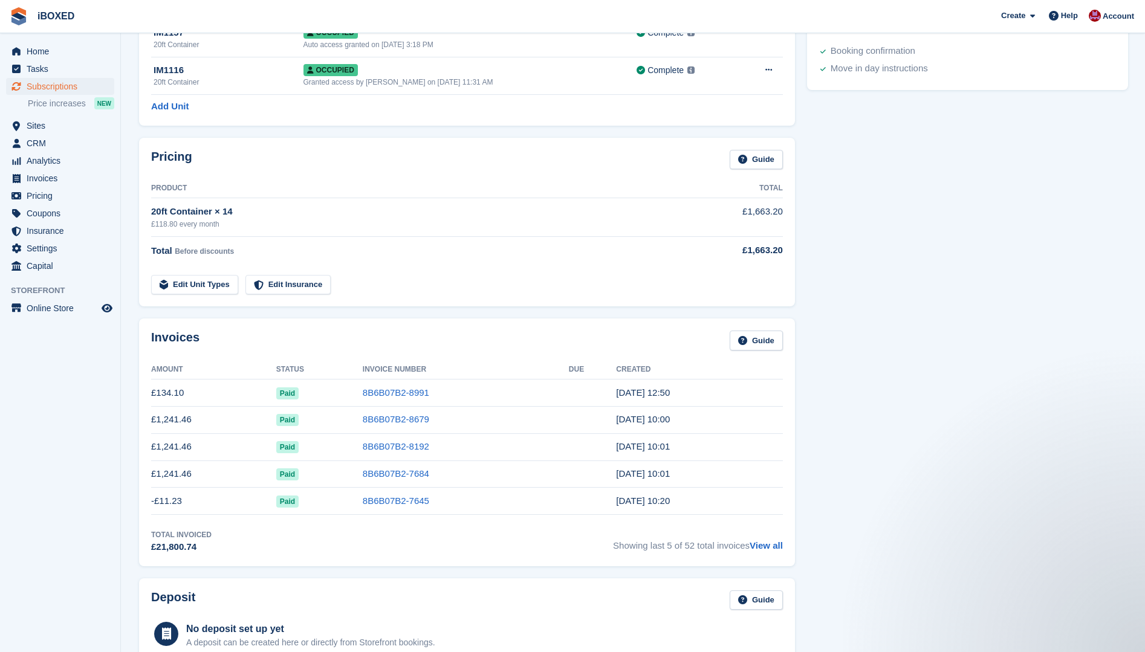
scroll to position [544, 0]
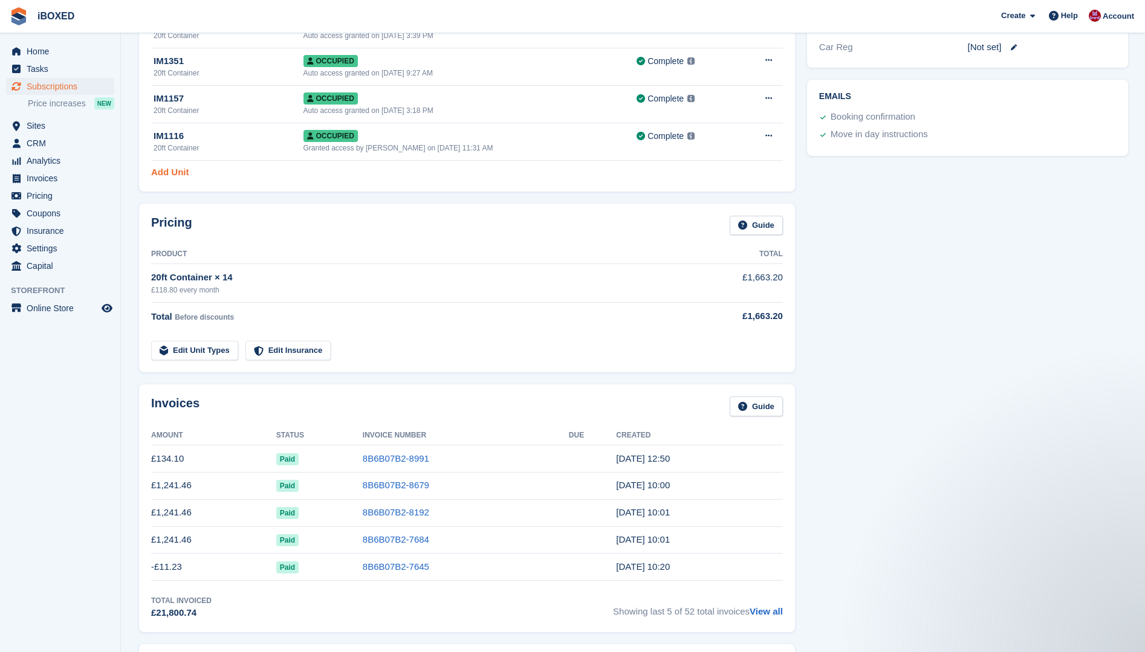
click at [164, 175] on link "Add Unit" at bounding box center [169, 173] width 37 height 14
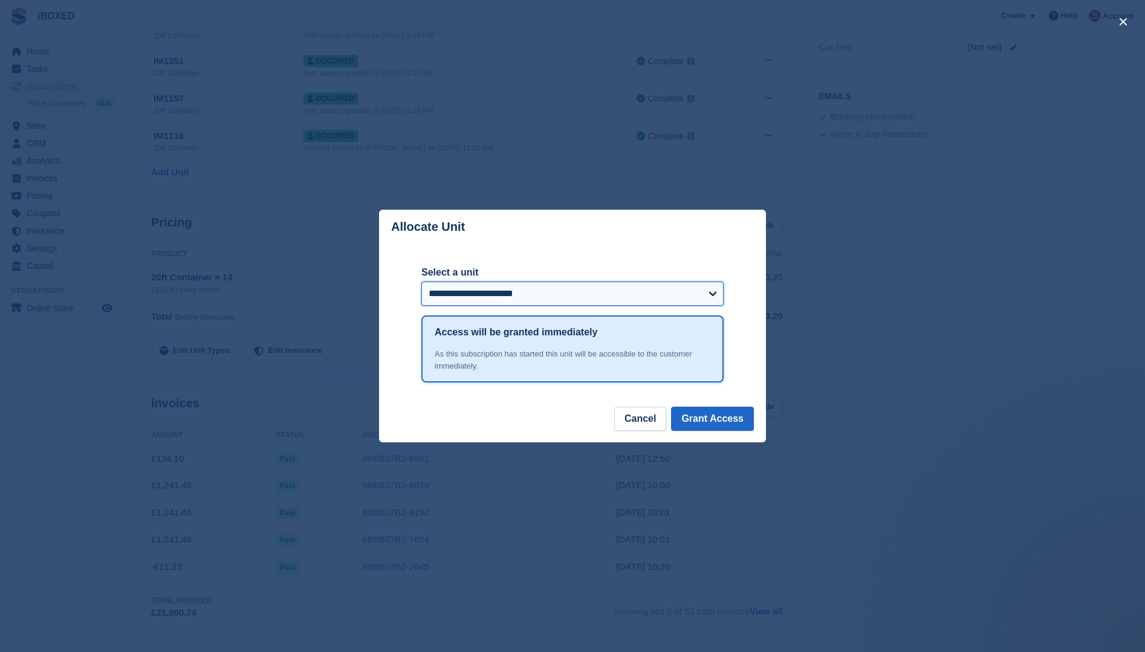
click at [712, 295] on select "**********" at bounding box center [572, 294] width 302 height 24
select select "*****"
click at [421, 283] on select "**********" at bounding box center [572, 294] width 302 height 24
click at [702, 420] on button "Grant Access" at bounding box center [712, 419] width 83 height 24
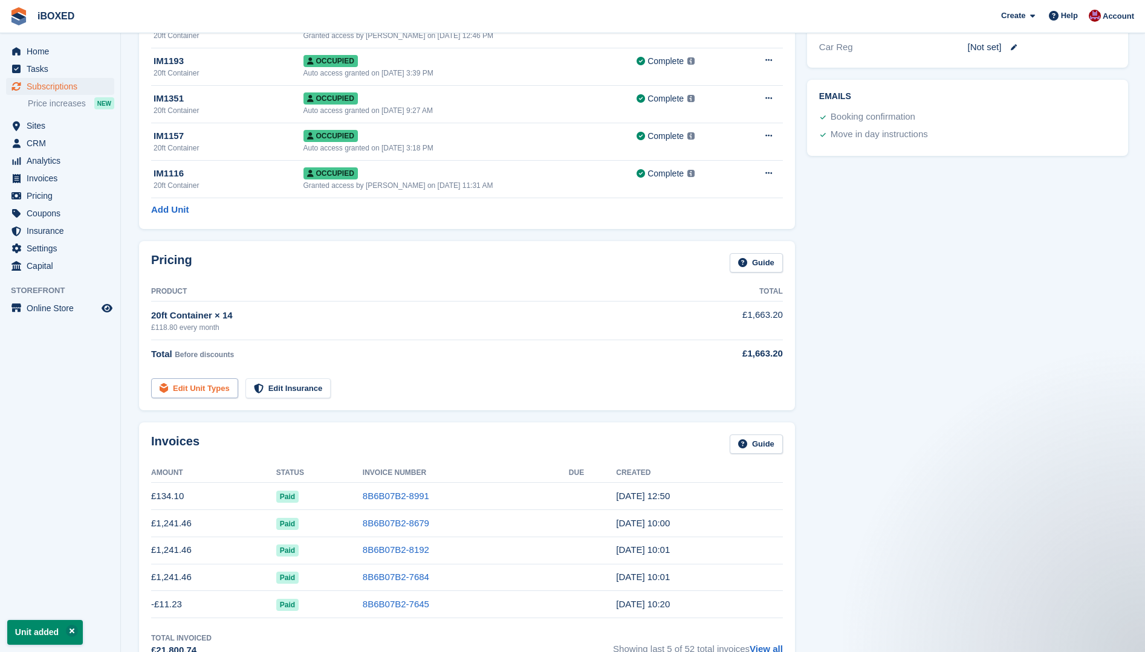
click at [189, 391] on link "Edit Unit Types" at bounding box center [194, 388] width 87 height 20
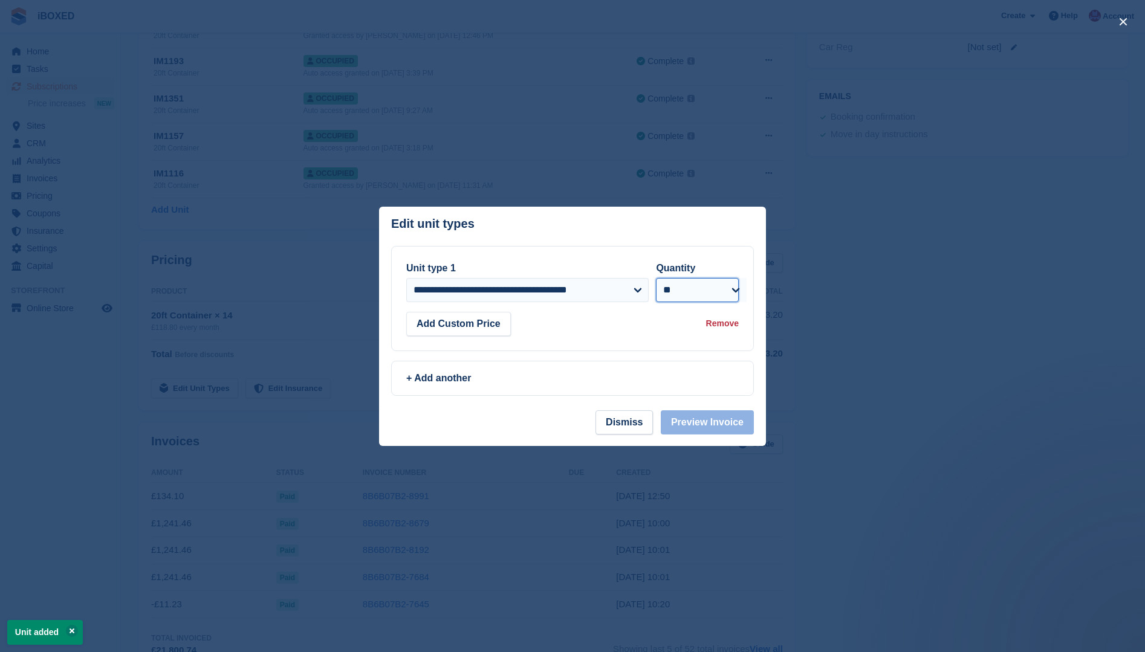
click at [729, 292] on select "* * * * * * * * * ** ** ** ** ** ** ** ** ** ** ** ** ** ** ** ** ** ** ** ** *…" at bounding box center [697, 290] width 83 height 24
select select "**"
click at [656, 278] on select "* * * * * * * * * ** ** ** ** ** ** ** ** ** ** ** ** ** ** ** ** ** ** ** ** *…" at bounding box center [697, 290] width 83 height 24
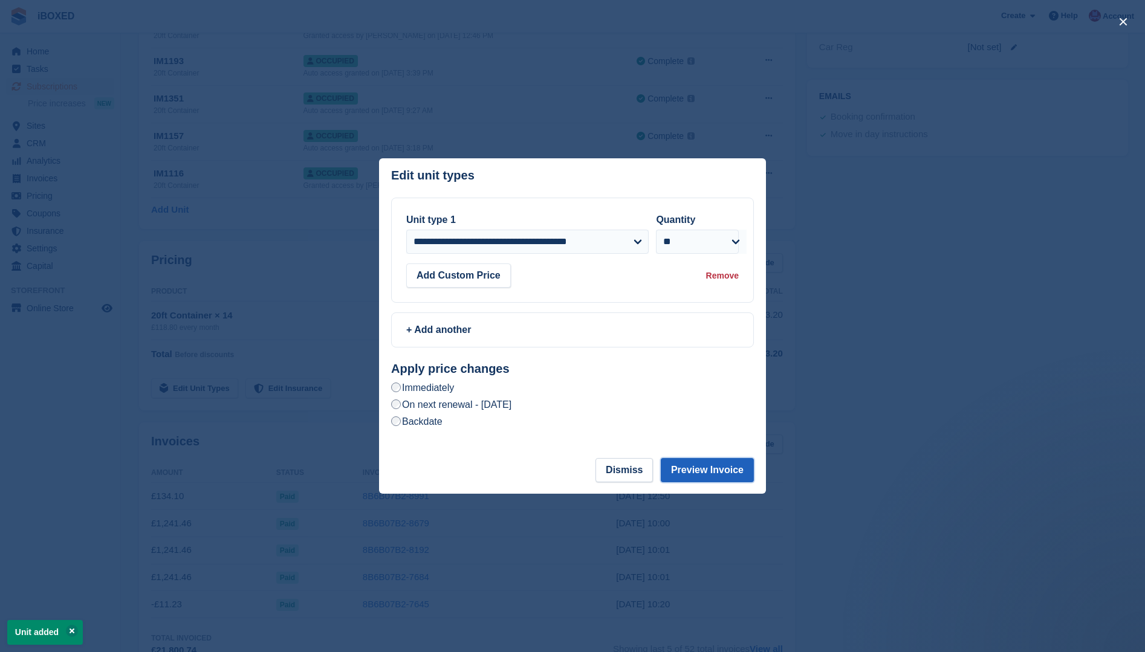
click at [702, 476] on button "Preview Invoice" at bounding box center [706, 470] width 93 height 24
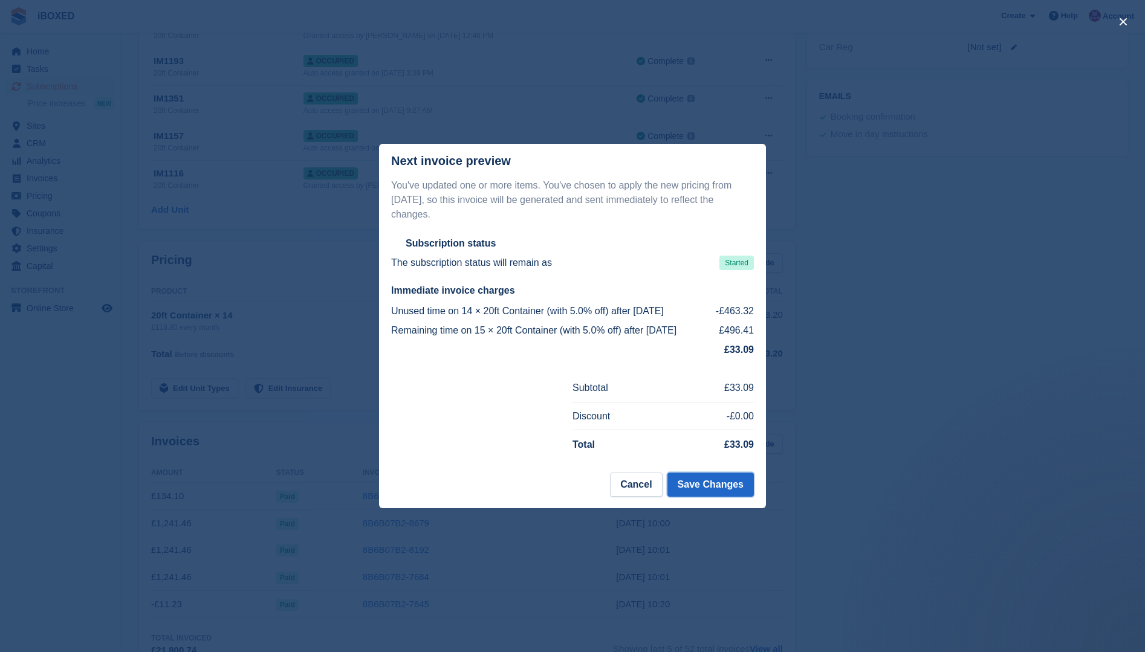
click at [702, 476] on button "Save Changes" at bounding box center [710, 485] width 86 height 24
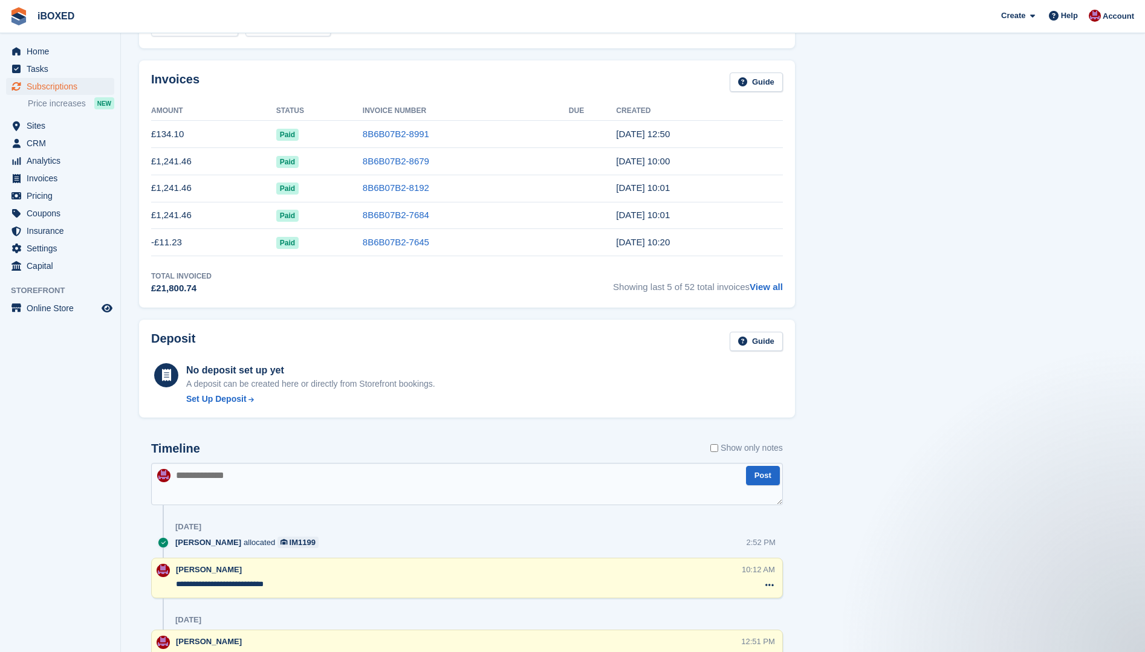
scroll to position [906, 0]
drag, startPoint x: 230, startPoint y: 477, endPoint x: 234, endPoint y: 482, distance: 6.4
click at [230, 477] on textarea at bounding box center [466, 483] width 631 height 42
type textarea "**********"
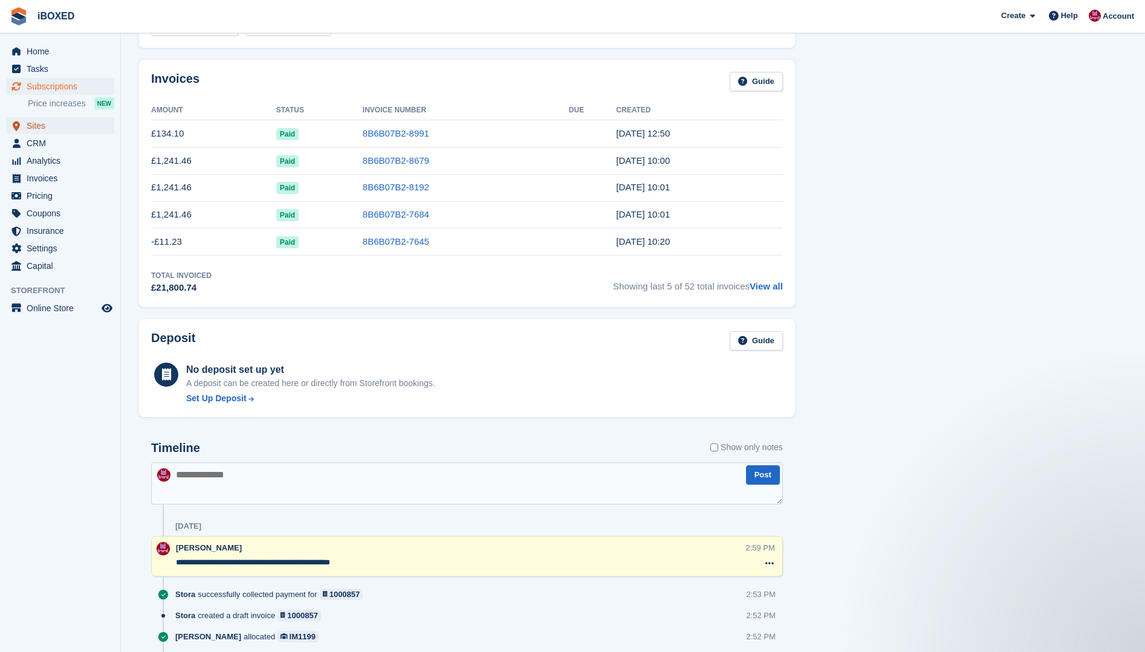
click at [59, 128] on span "Sites" at bounding box center [63, 125] width 73 height 17
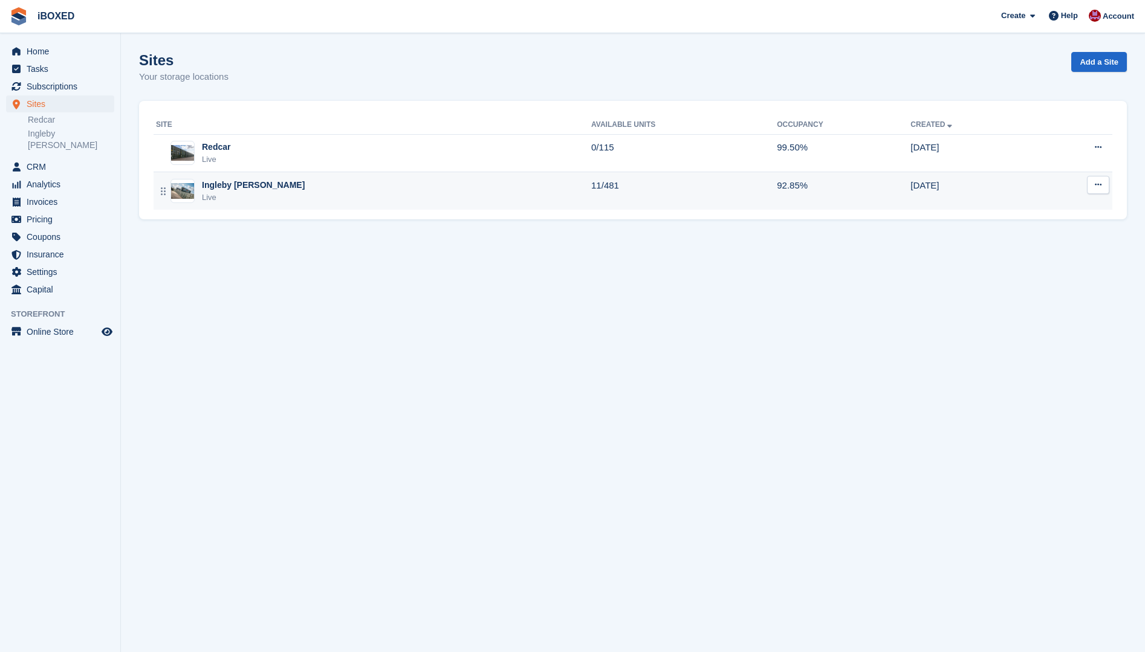
click at [182, 195] on img at bounding box center [182, 191] width 23 height 16
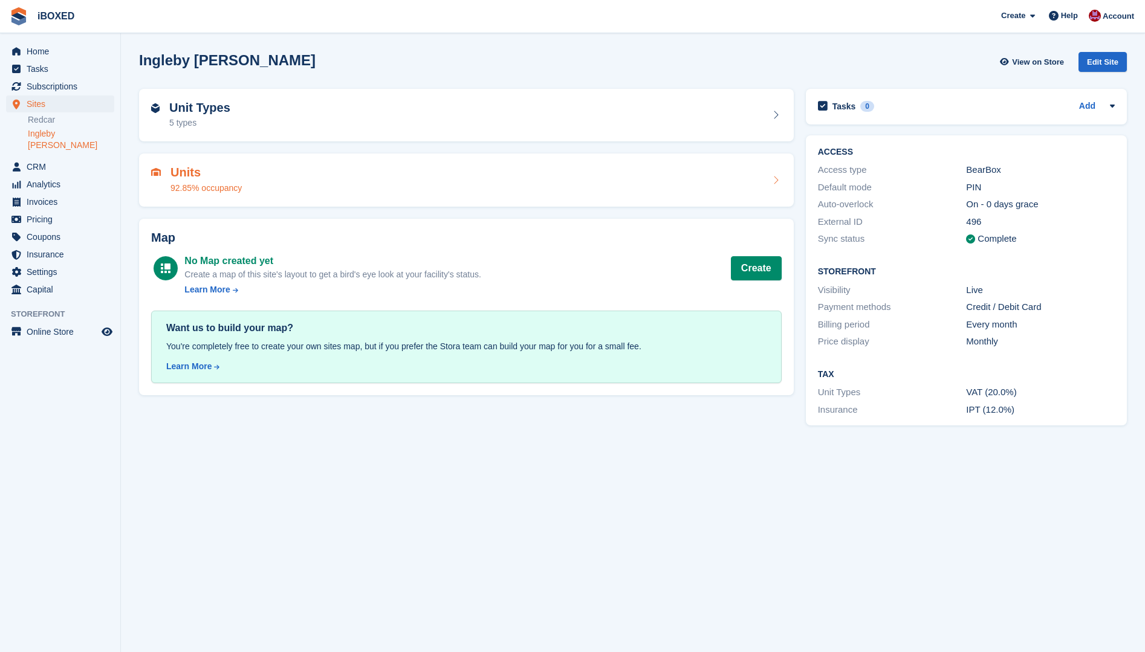
click at [188, 179] on h2 "Units" at bounding box center [205, 173] width 71 height 14
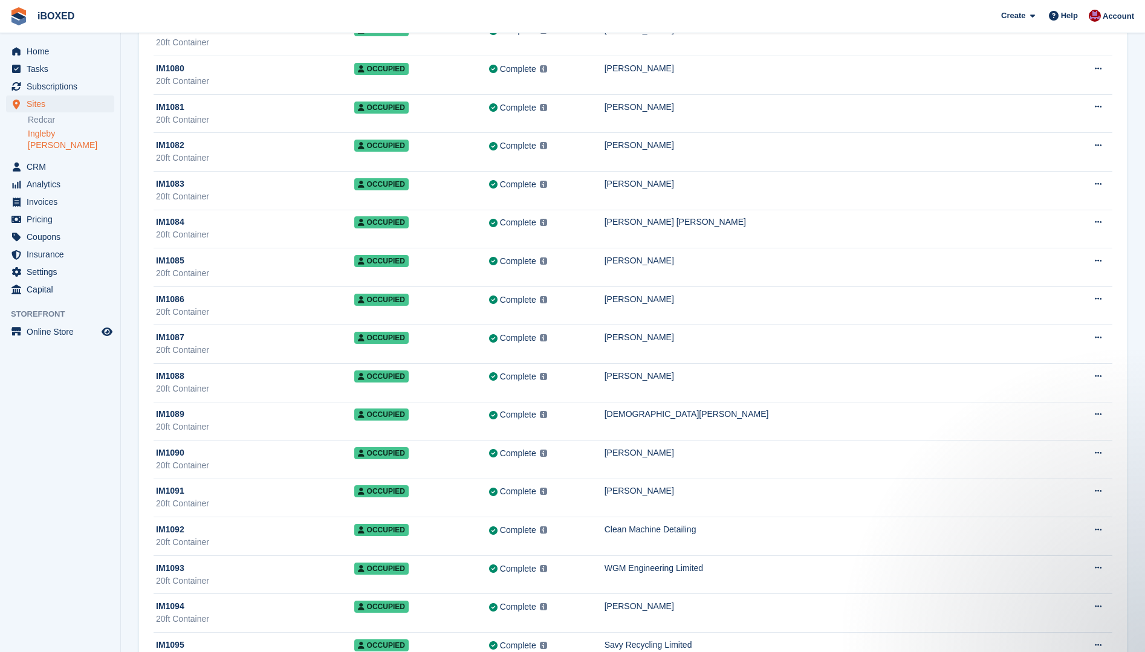
scroll to position [3384, 0]
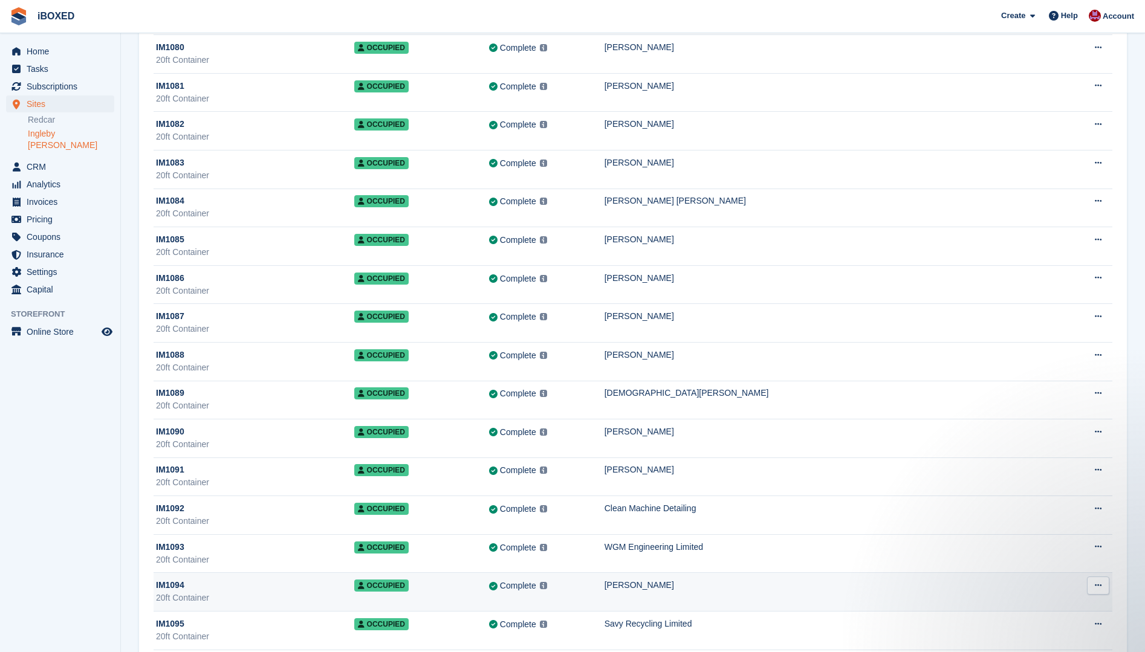
click at [271, 597] on div "20ft Container" at bounding box center [255, 598] width 198 height 13
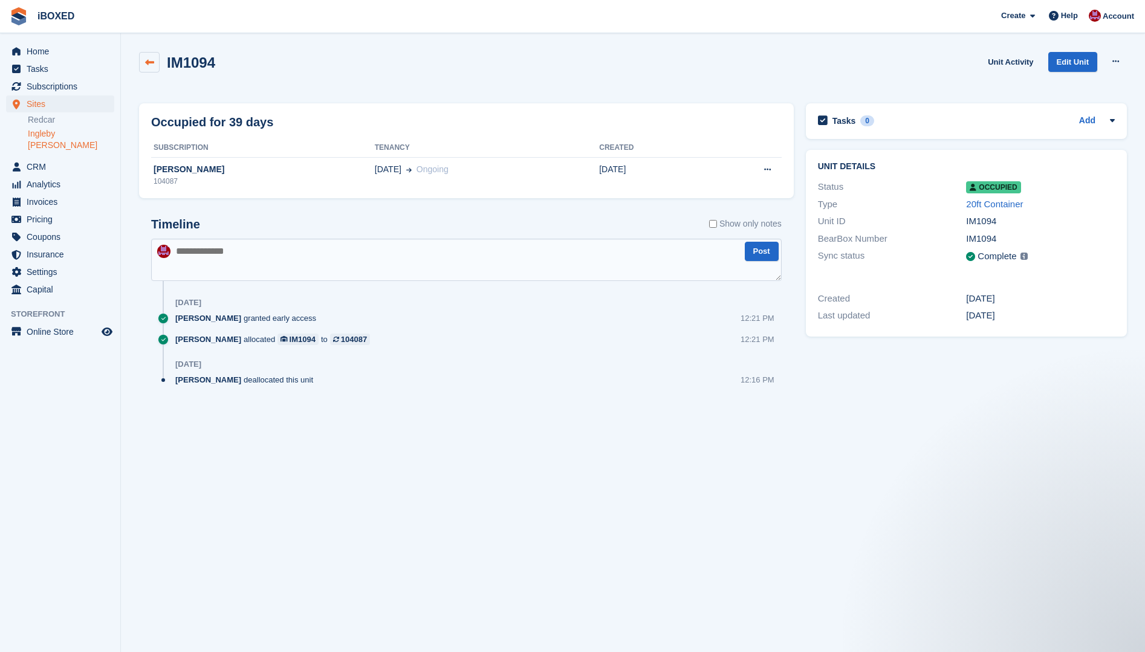
click at [149, 60] on icon at bounding box center [149, 62] width 9 height 9
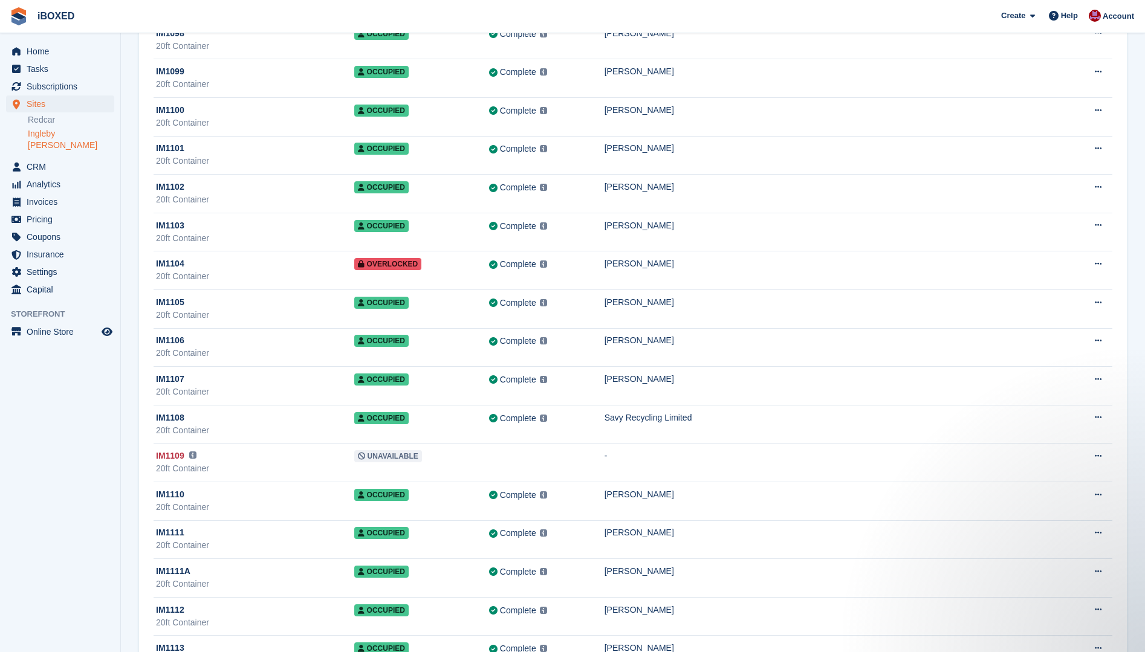
scroll to position [3988, 0]
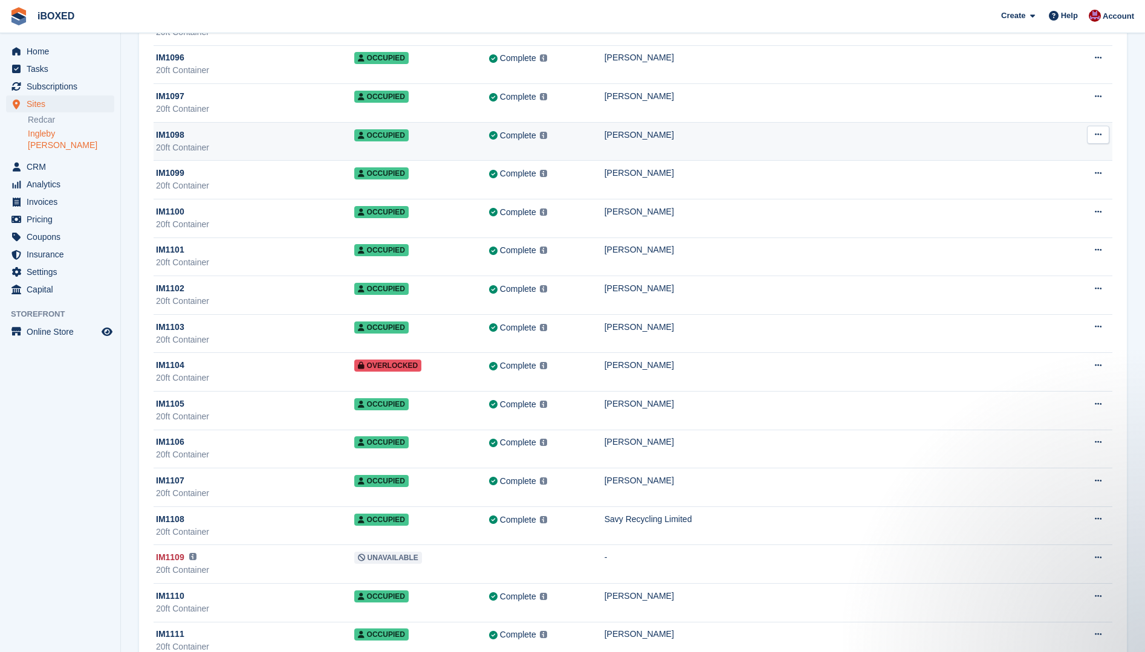
click at [192, 147] on div "20ft Container" at bounding box center [255, 147] width 198 height 13
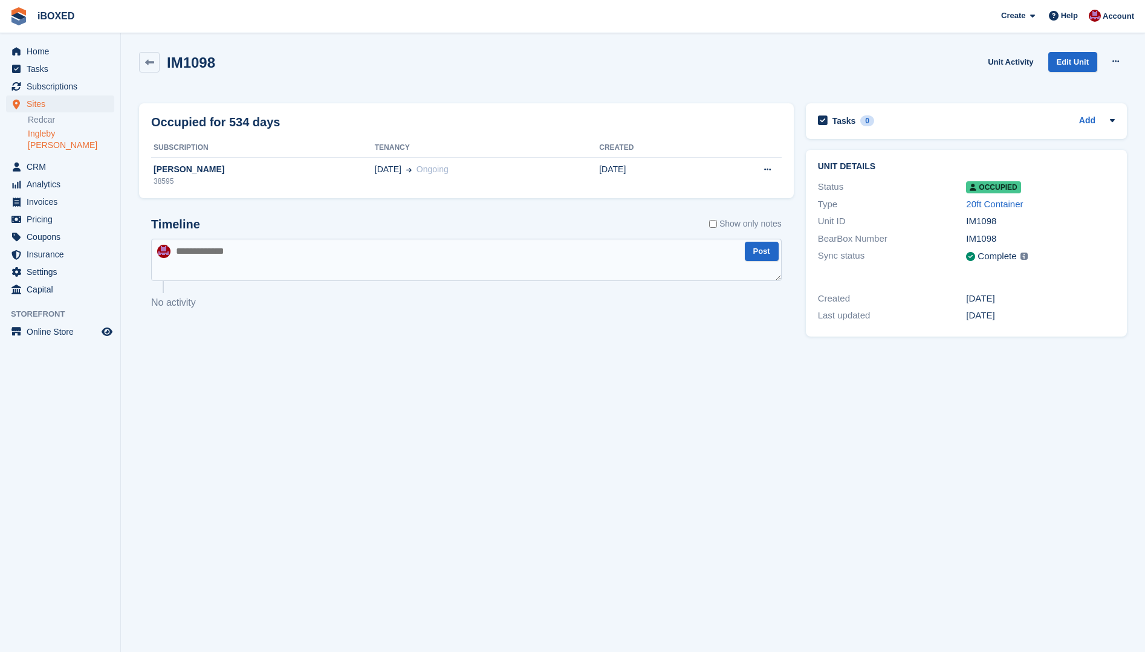
click at [192, 179] on div "38595" at bounding box center [263, 181] width 224 height 11
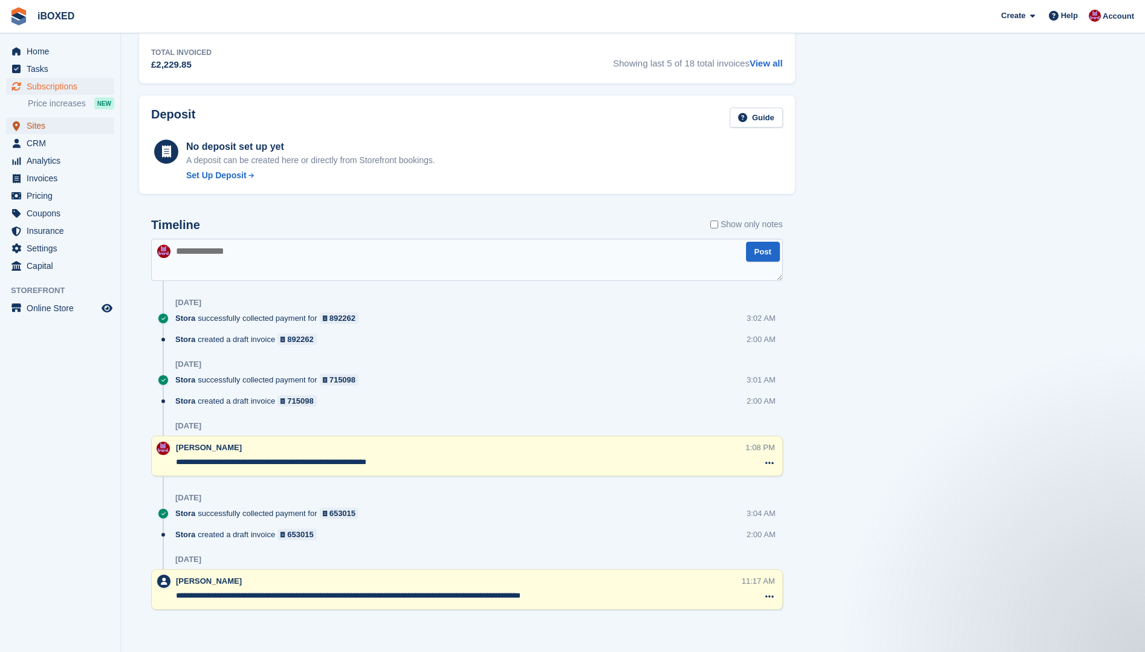
click at [57, 124] on span "Sites" at bounding box center [63, 125] width 73 height 17
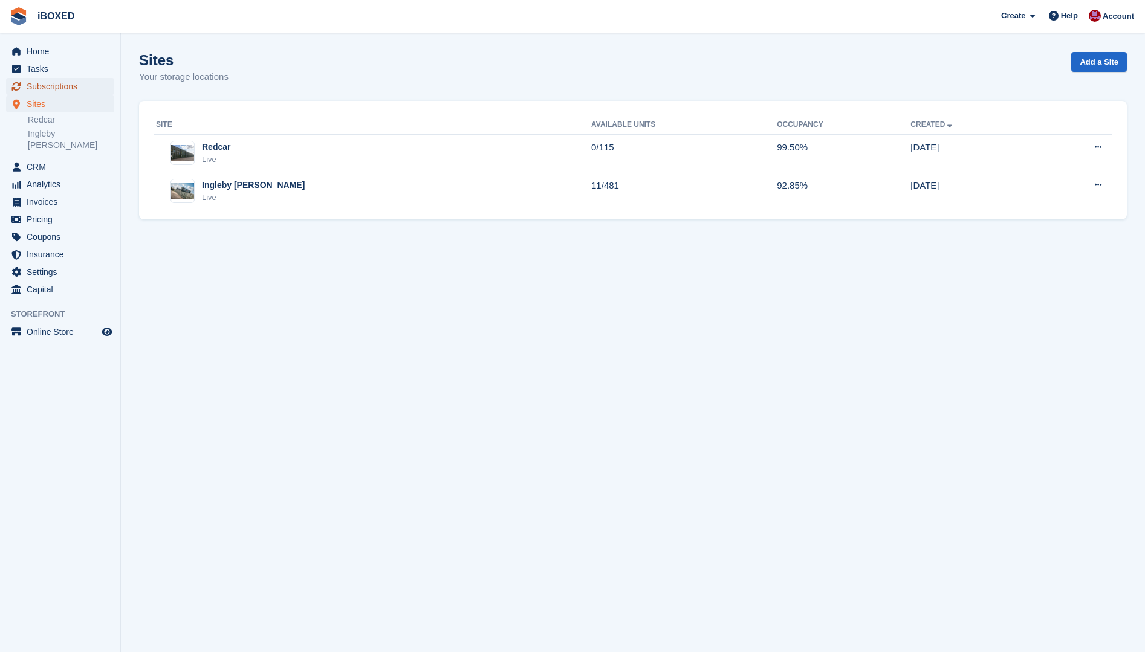
click at [74, 84] on span "Subscriptions" at bounding box center [63, 86] width 73 height 17
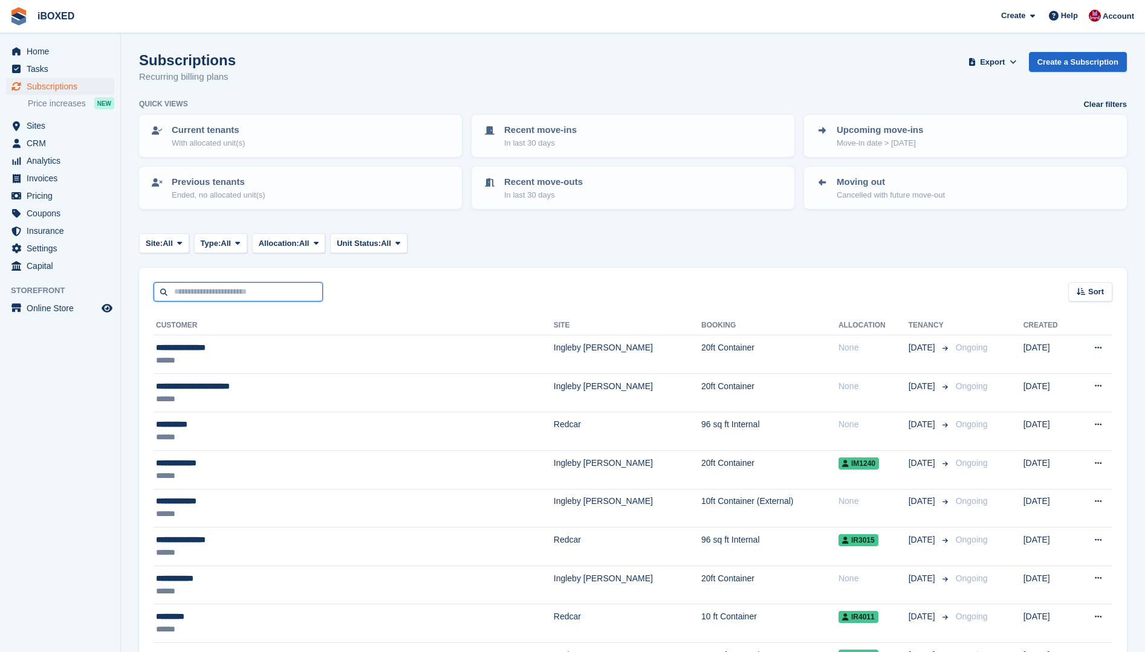
drag, startPoint x: 233, startPoint y: 291, endPoint x: 241, endPoint y: 294, distance: 8.7
click at [234, 291] on input "text" at bounding box center [237, 292] width 169 height 20
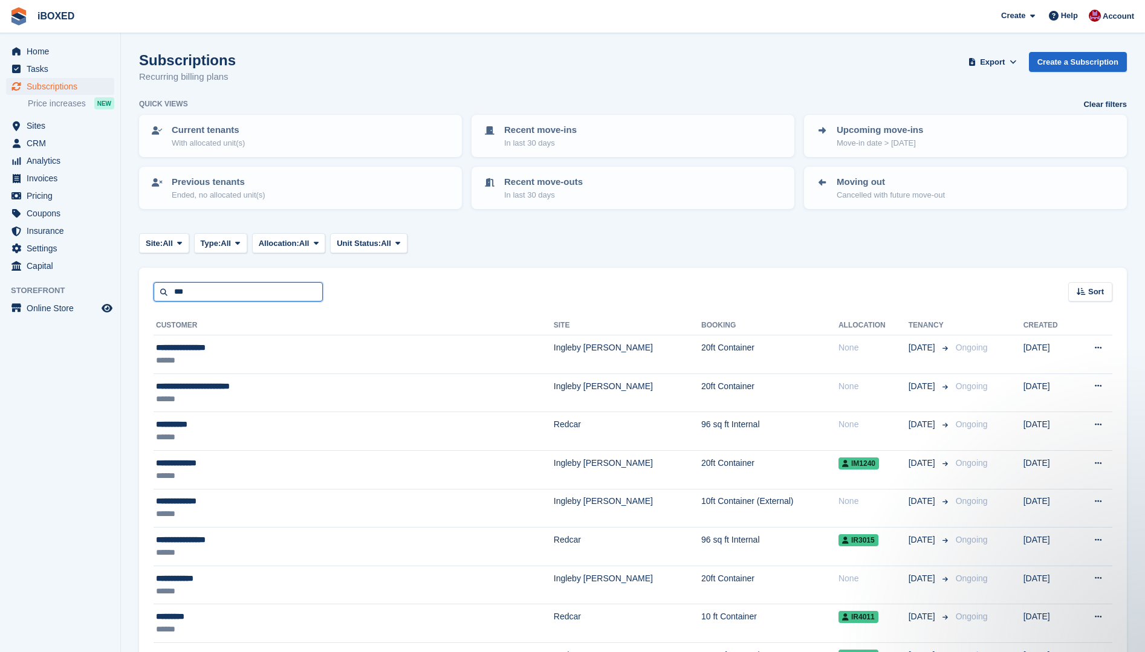
type input "******"
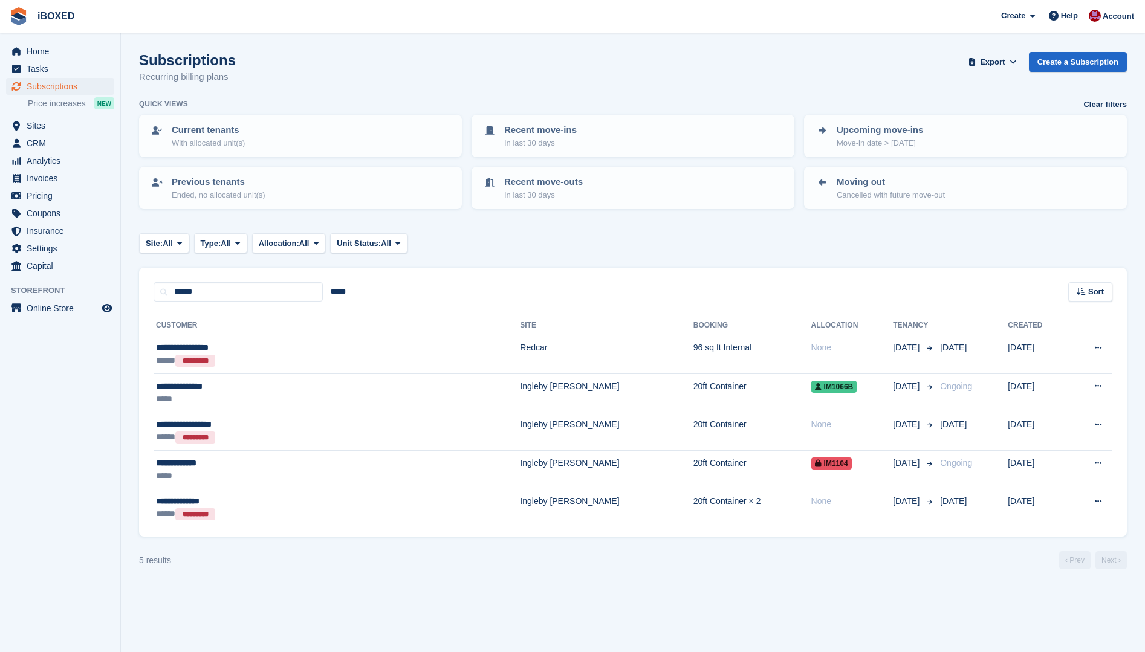
click at [62, 444] on aside "Home Tasks Subscriptions Subscriptions Subscriptions Price increases NEW Price …" at bounding box center [60, 329] width 120 height 592
click at [43, 123] on span "Sites" at bounding box center [63, 125] width 73 height 17
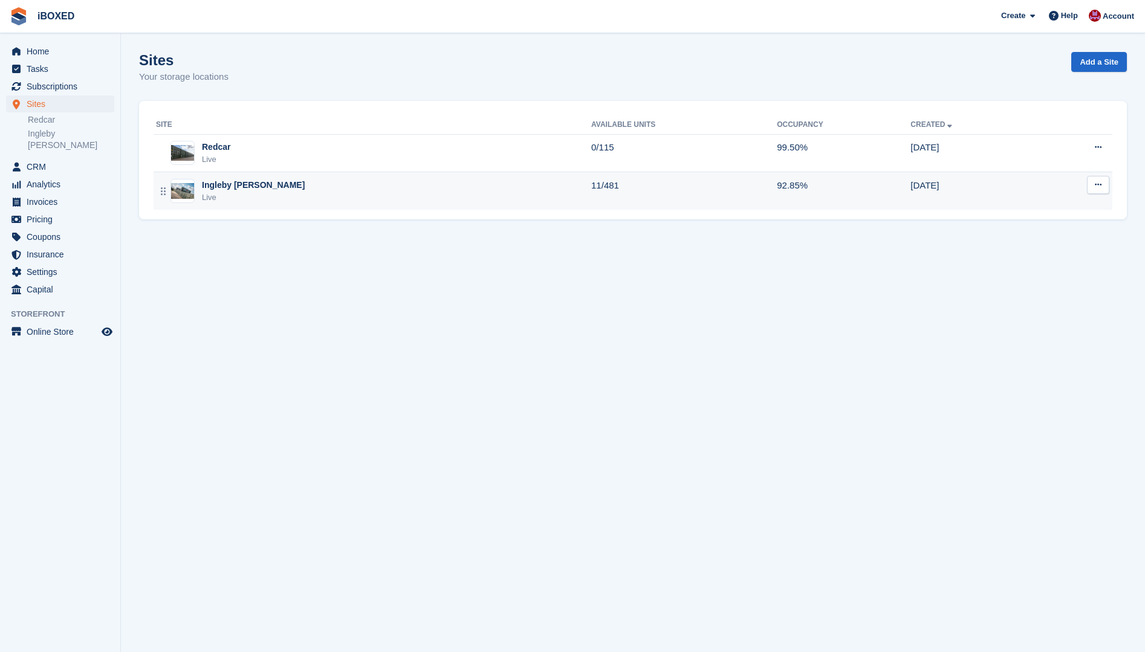
click at [189, 200] on figure at bounding box center [182, 191] width 24 height 24
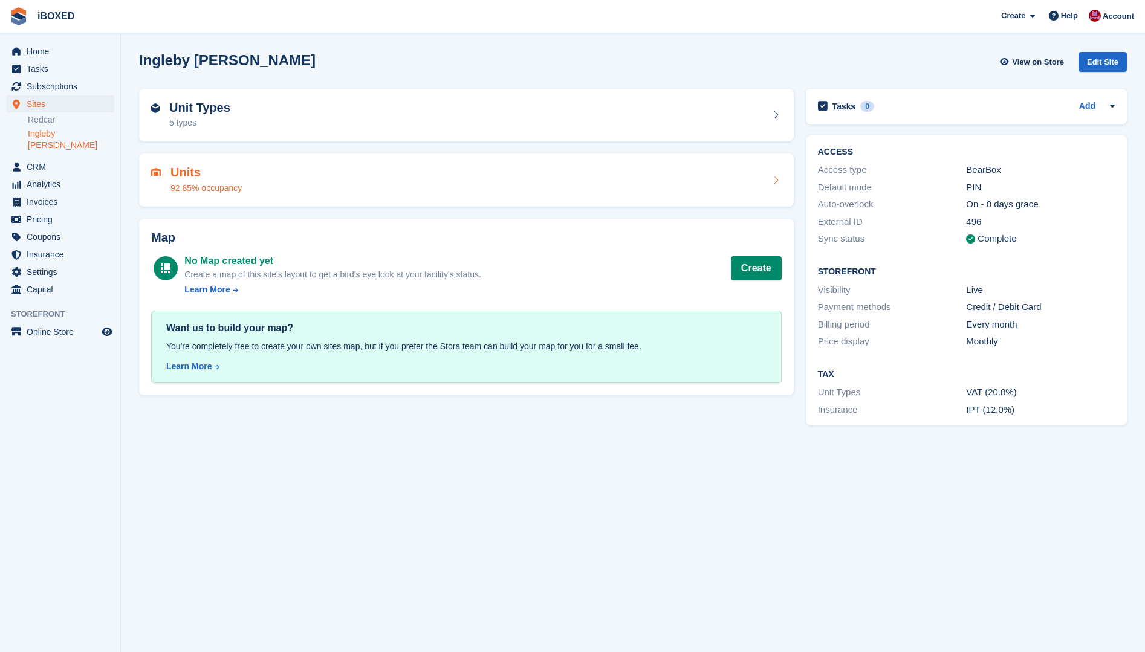
click at [186, 182] on div "92.85% occupancy" at bounding box center [205, 188] width 71 height 13
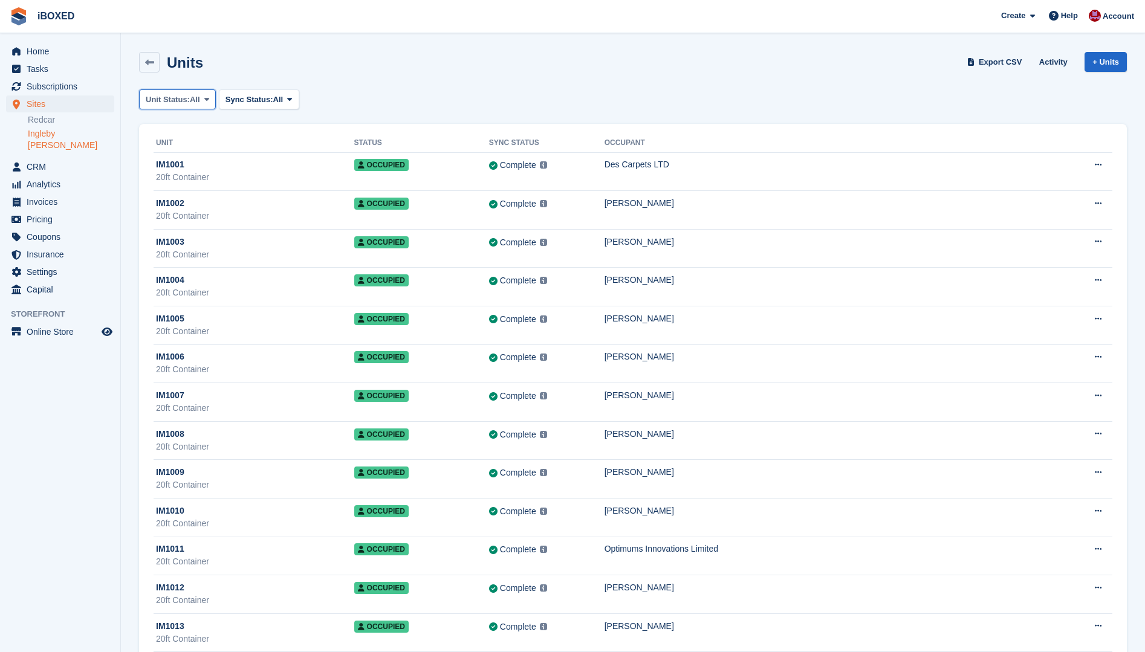
click at [204, 99] on icon at bounding box center [206, 99] width 5 height 8
click at [185, 152] on link "Available" at bounding box center [196, 150] width 105 height 22
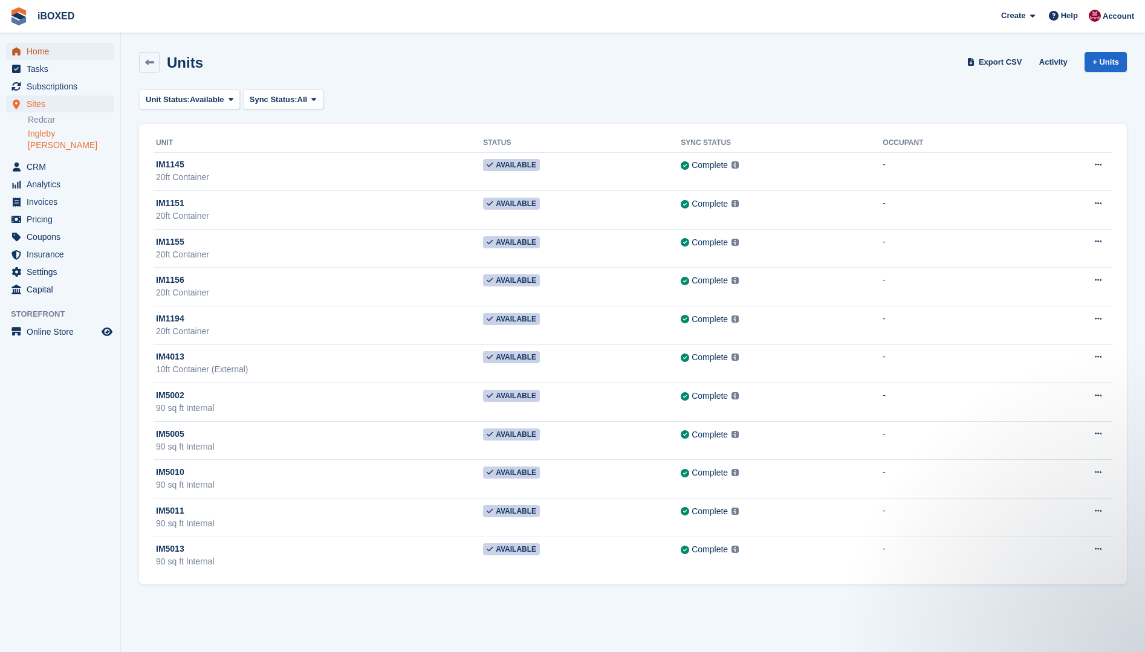
click at [47, 50] on span "Home" at bounding box center [63, 51] width 73 height 17
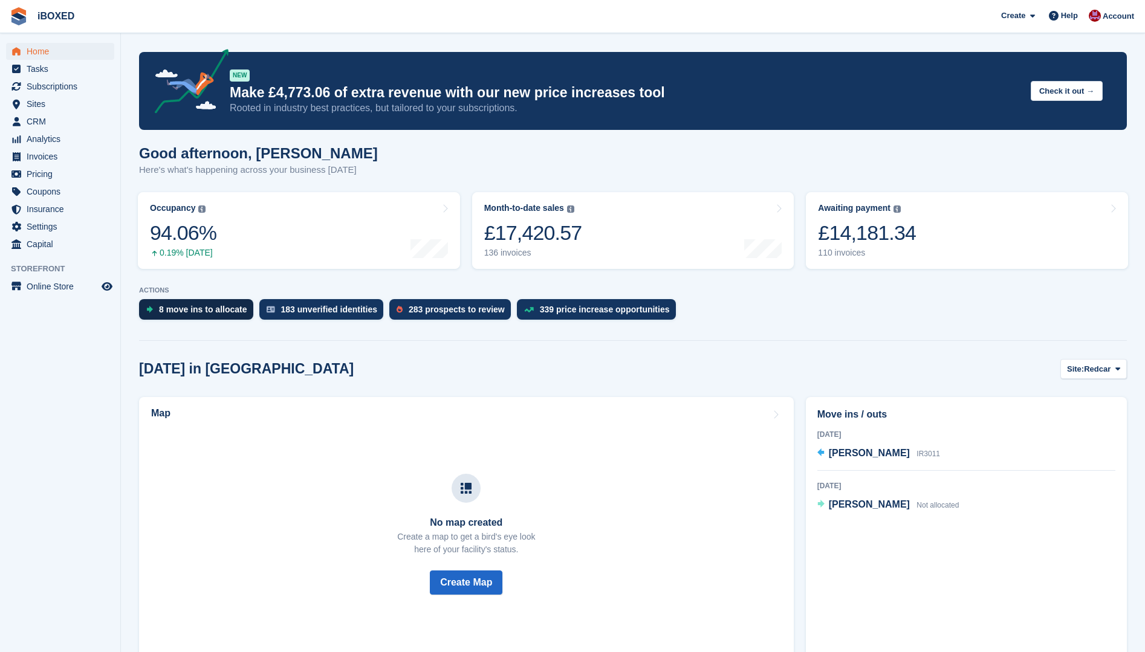
click at [196, 307] on div "8 move ins to allocate" at bounding box center [203, 310] width 88 height 10
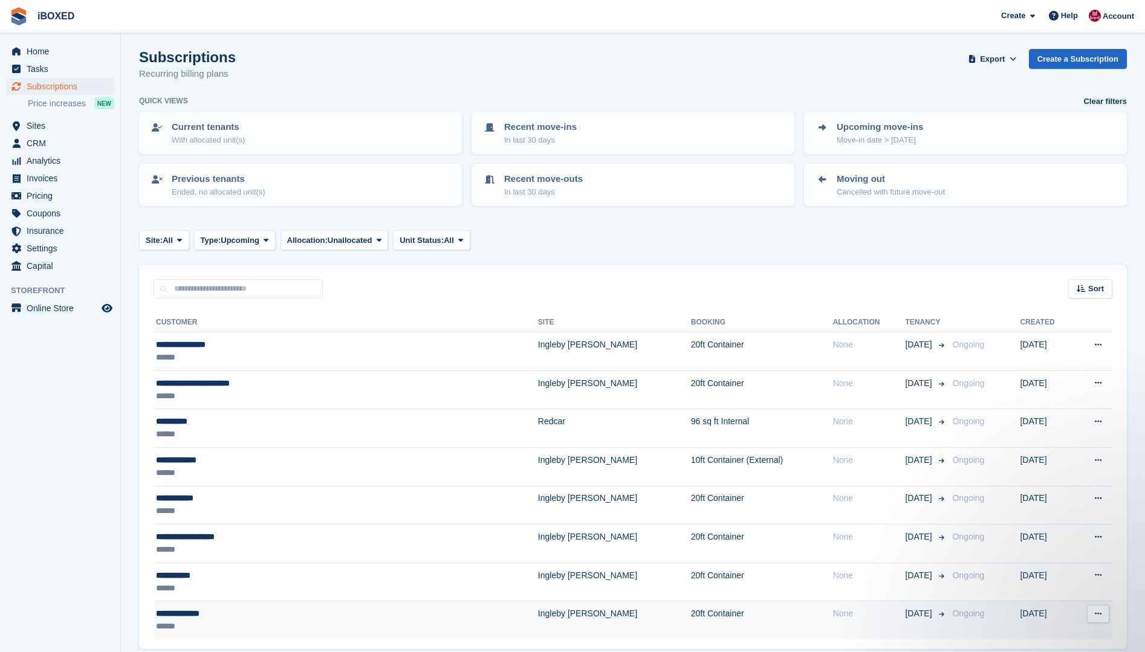
scroll to position [51, 0]
